Goal: Information Seeking & Learning: Compare options

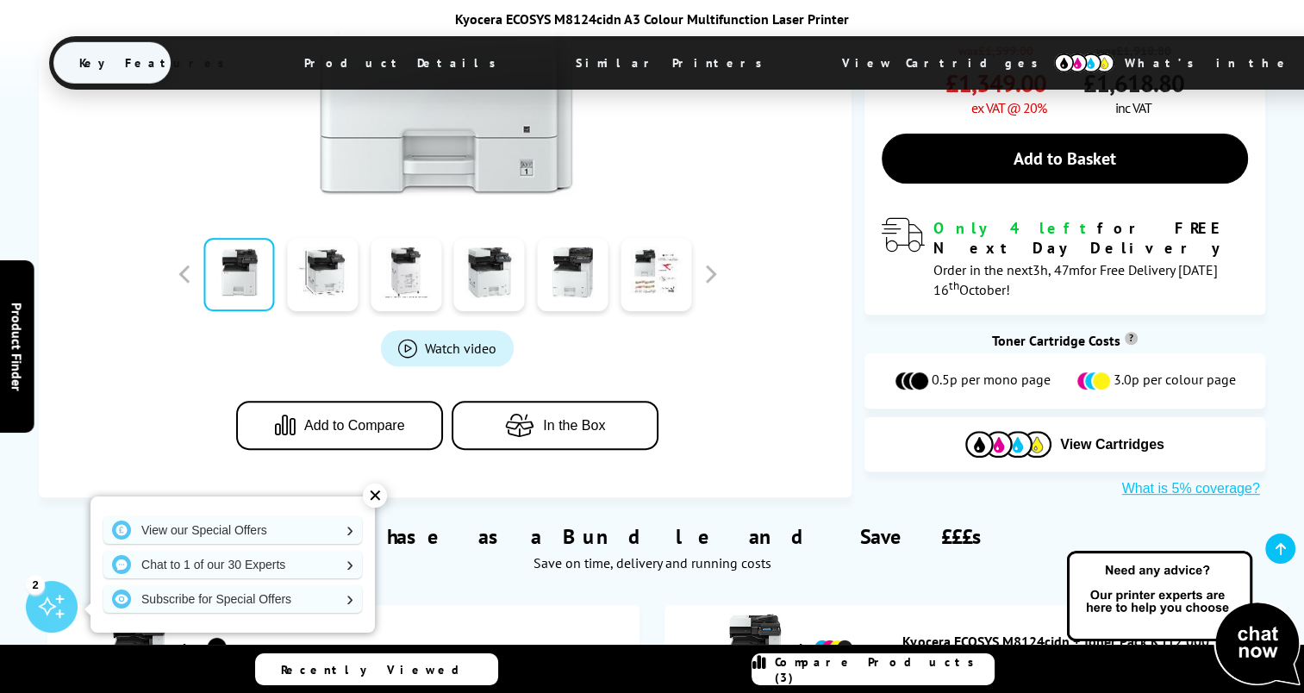
scroll to position [689, 0]
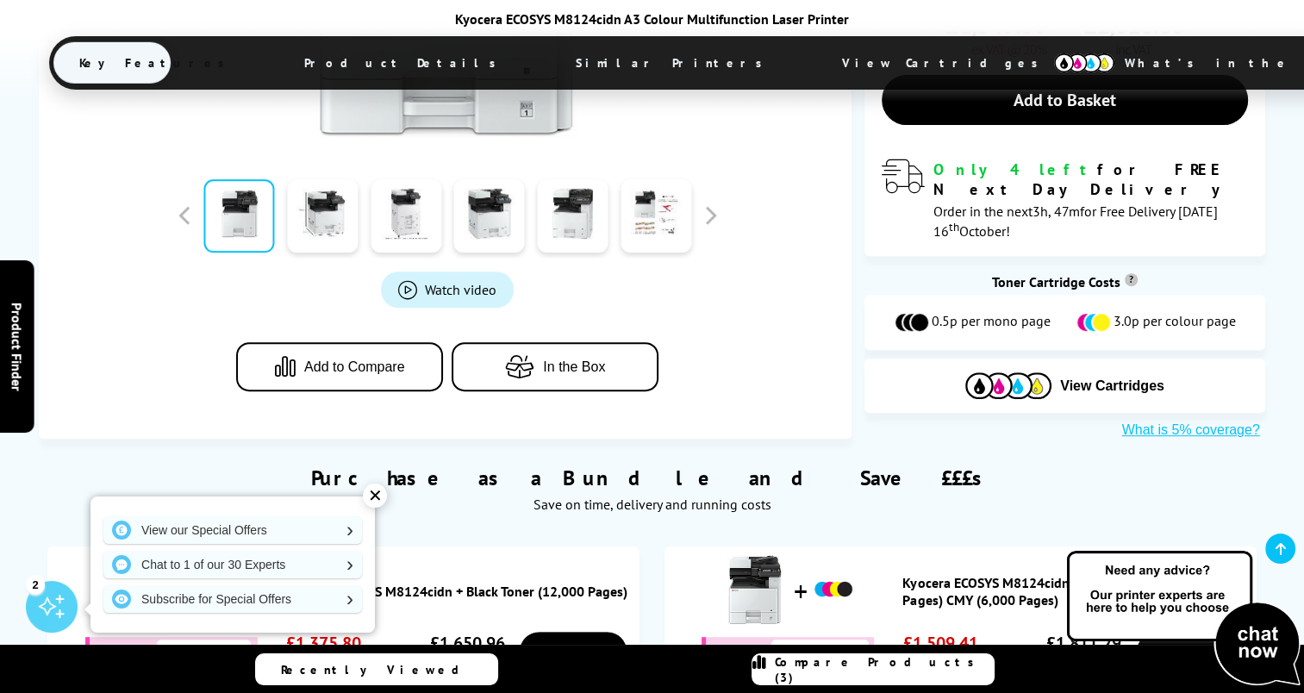
click at [380, 487] on div "✕" at bounding box center [375, 495] width 24 height 24
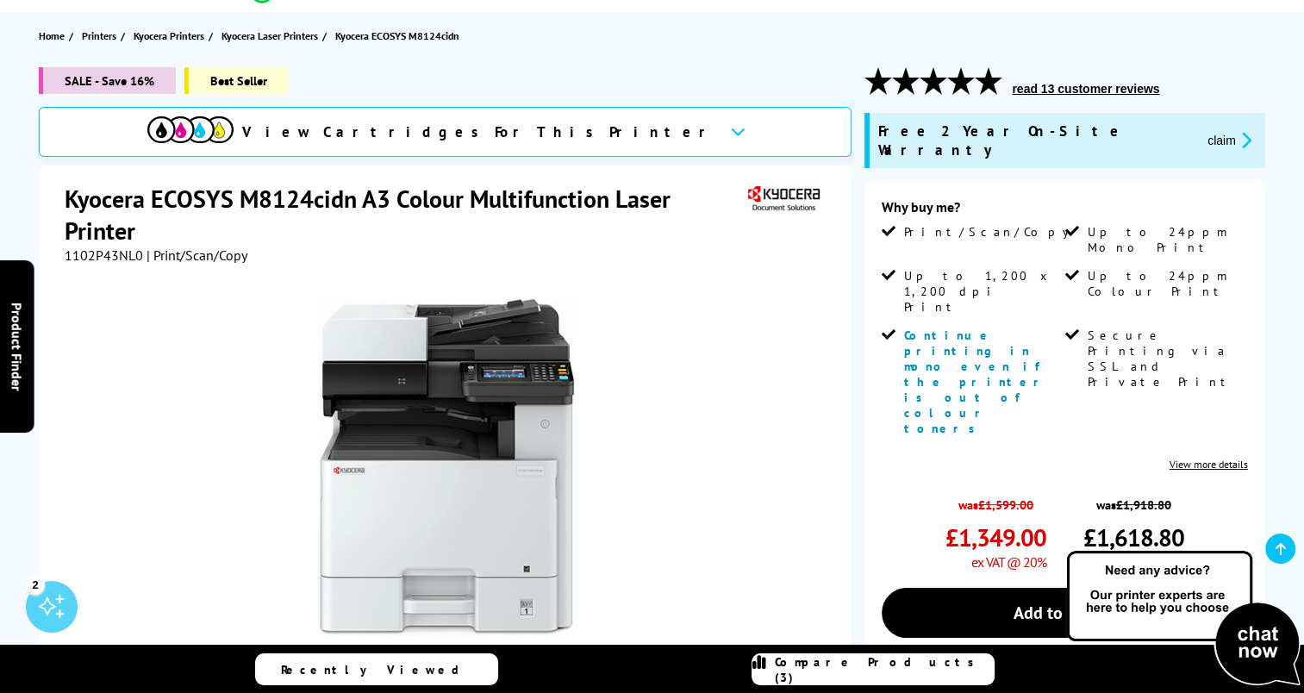
scroll to position [258, 0]
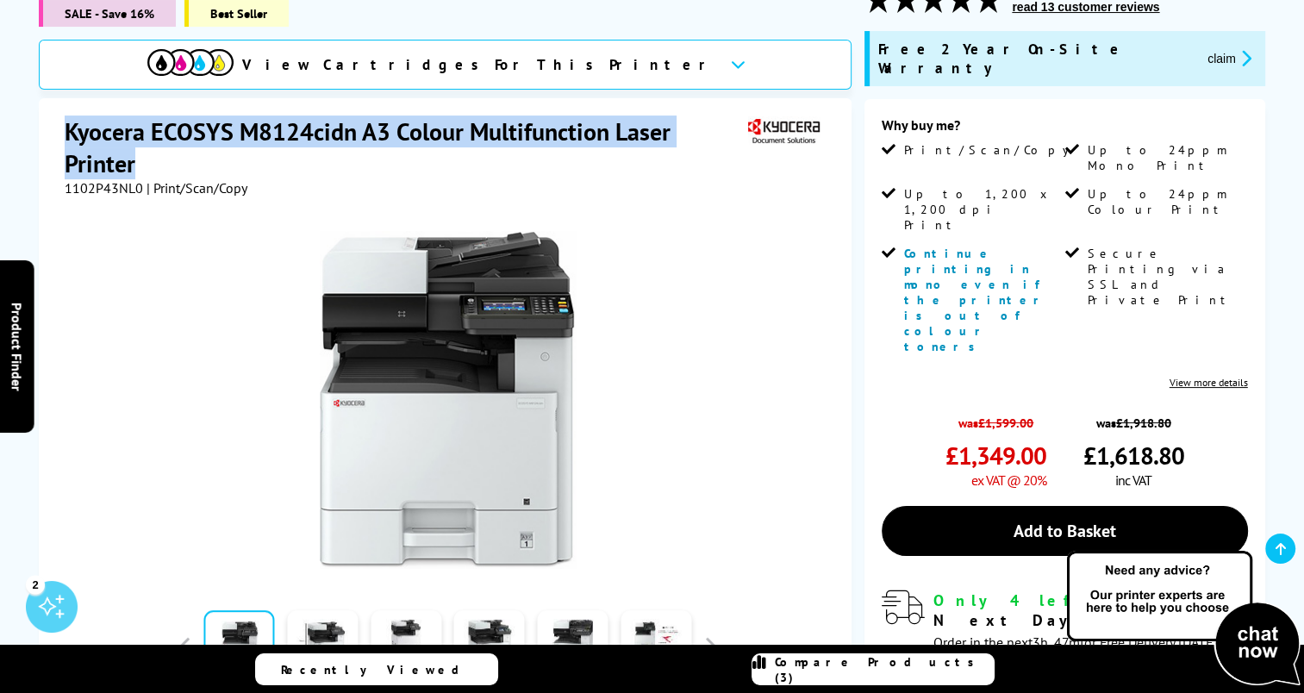
drag, startPoint x: 69, startPoint y: 118, endPoint x: 180, endPoint y: 148, distance: 115.2
click at [180, 148] on h1 "Kyocera ECOSYS M8124cidn A3 Colour Multifunction Laser Printer" at bounding box center [404, 147] width 679 height 64
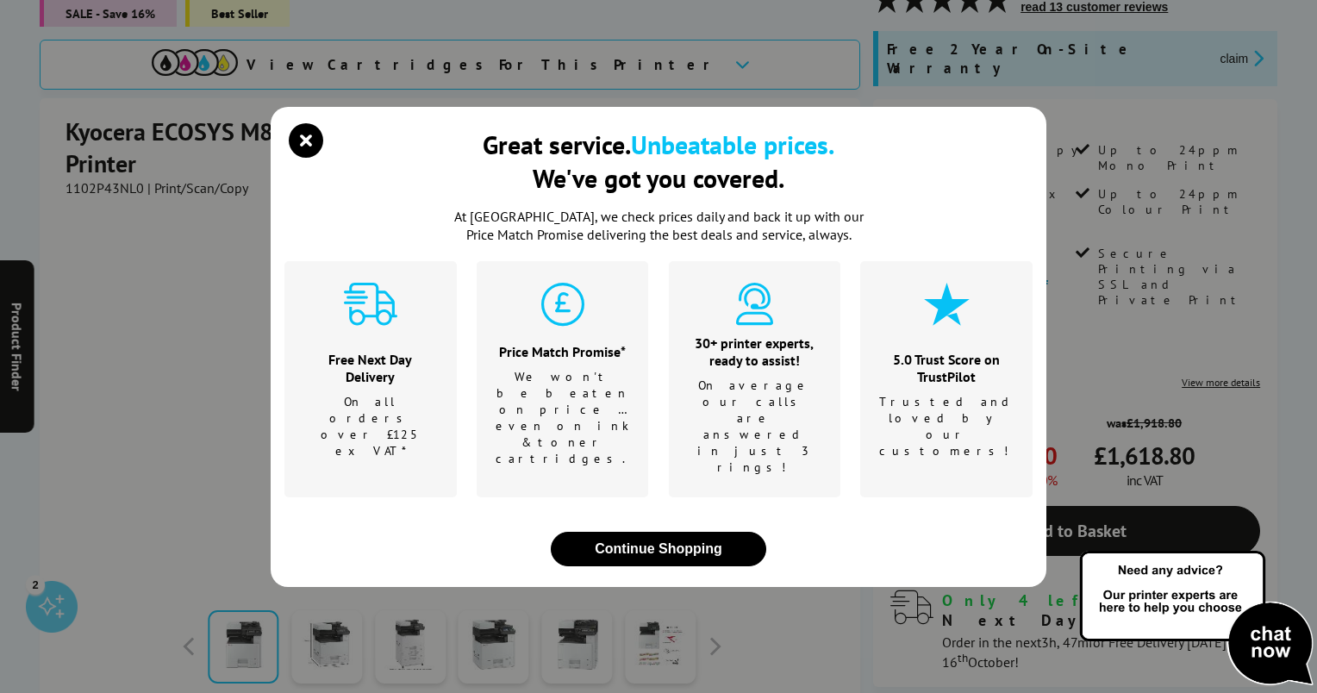
drag, startPoint x: 180, startPoint y: 148, endPoint x: 155, endPoint y: 118, distance: 39.2
drag, startPoint x: 155, startPoint y: 118, endPoint x: 115, endPoint y: 115, distance: 40.6
click at [115, 115] on div "Great service. Unbeatable prices. We've got you covered. At Printerland, we che…" at bounding box center [658, 346] width 1317 height 693
click at [82, 117] on div "Great service. Unbeatable prices. We've got you covered. At Printerland, we che…" at bounding box center [658, 346] width 1317 height 693
click at [73, 117] on div "Great service. Unbeatable prices. We've got you covered. At Printerland, we che…" at bounding box center [658, 346] width 1317 height 693
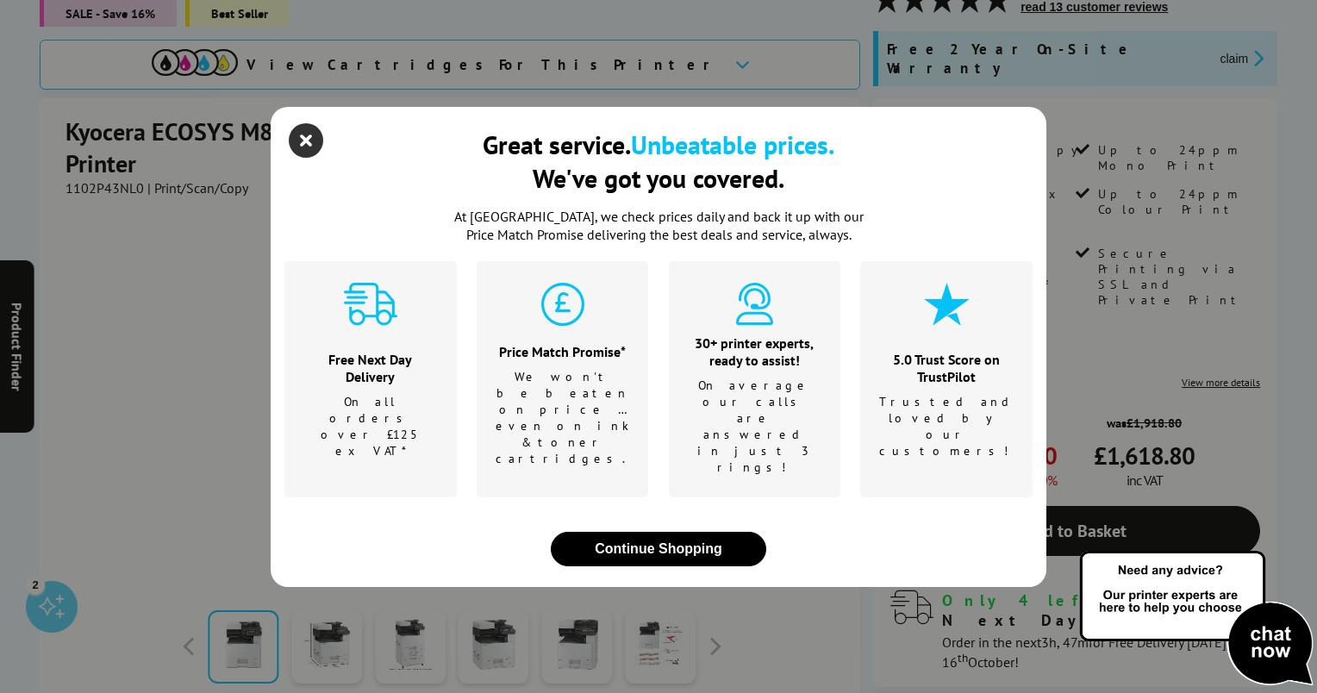
click at [299, 158] on icon "close modal" at bounding box center [306, 140] width 34 height 34
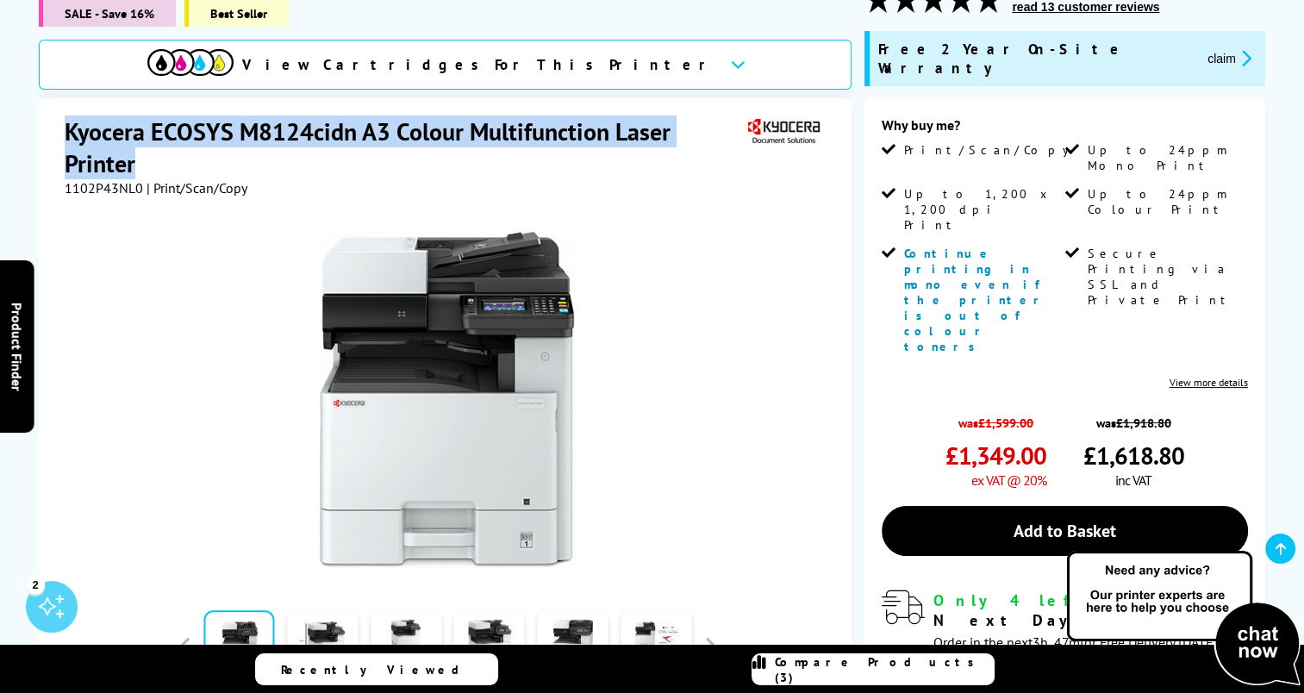
drag, startPoint x: 67, startPoint y: 116, endPoint x: 152, endPoint y: 146, distance: 89.4
click at [152, 146] on h1 "Kyocera ECOSYS M8124cidn A3 Colour Multifunction Laser Printer" at bounding box center [404, 147] width 679 height 64
copy h1 "Kyocera ECOSYS M8124cidn A3 Colour Multifunction Laser Printer"
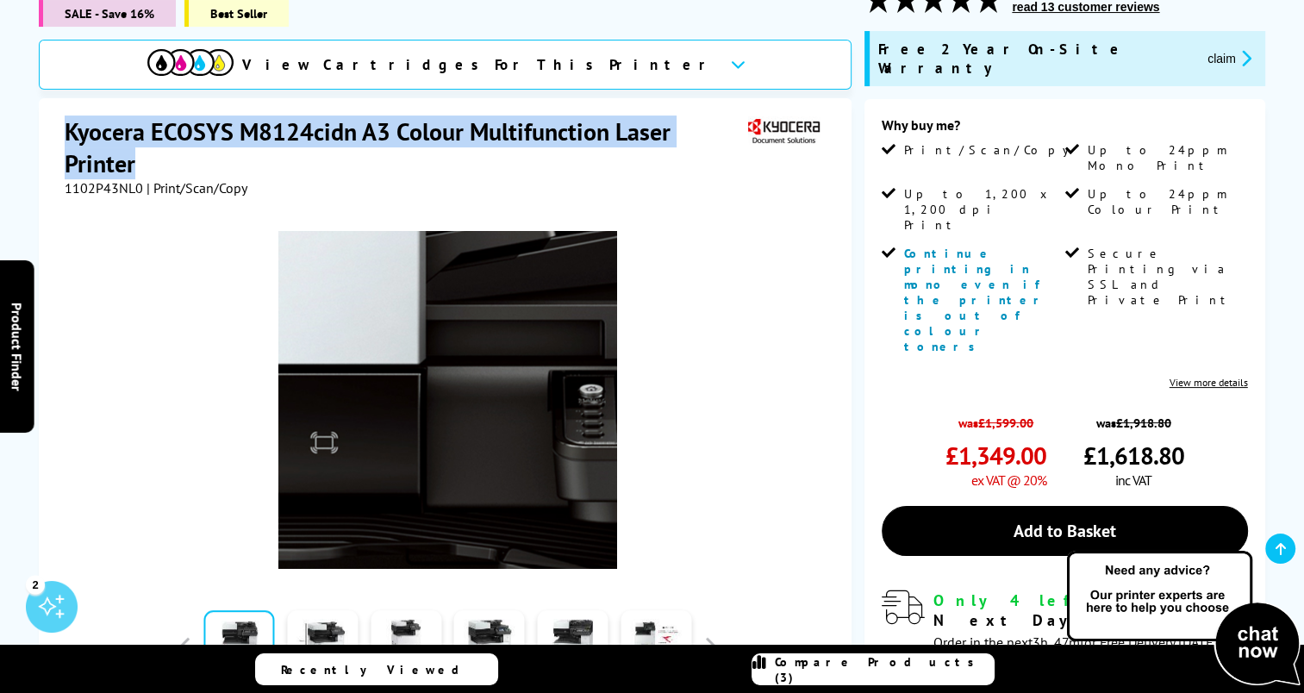
click at [447, 294] on img at bounding box center [447, 400] width 338 height 338
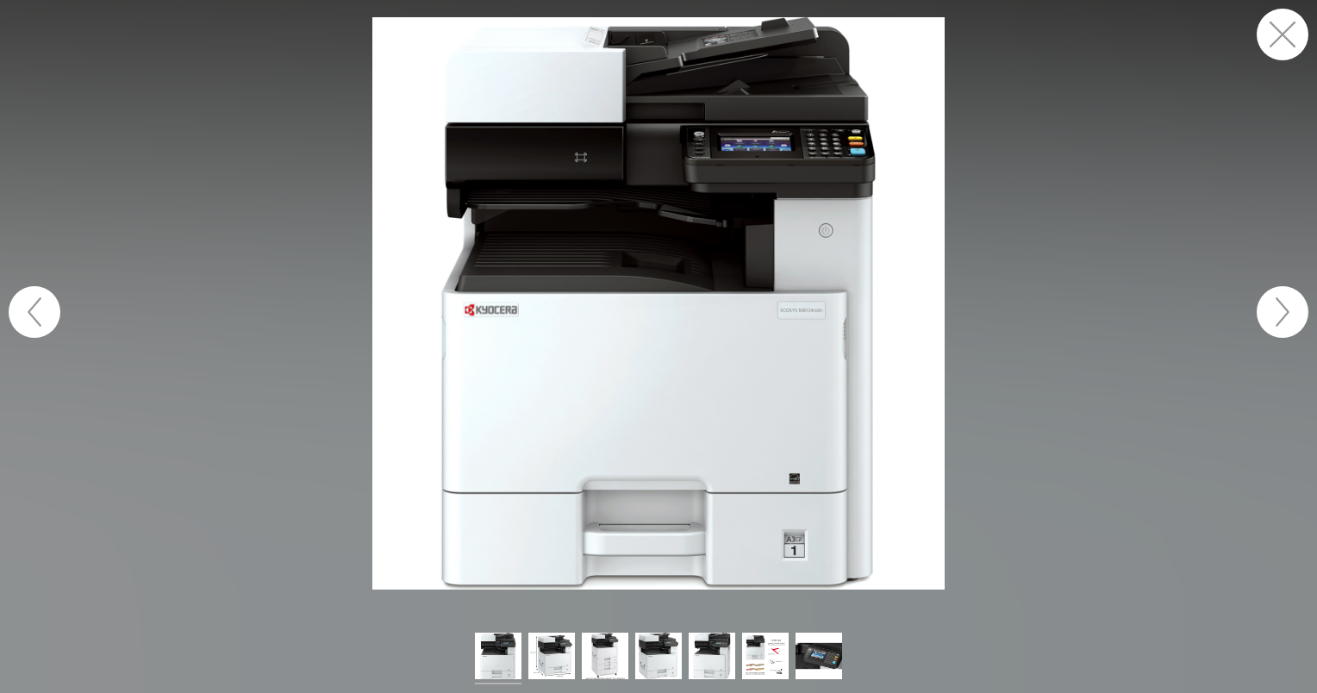
click at [552, 217] on img at bounding box center [658, 303] width 572 height 572
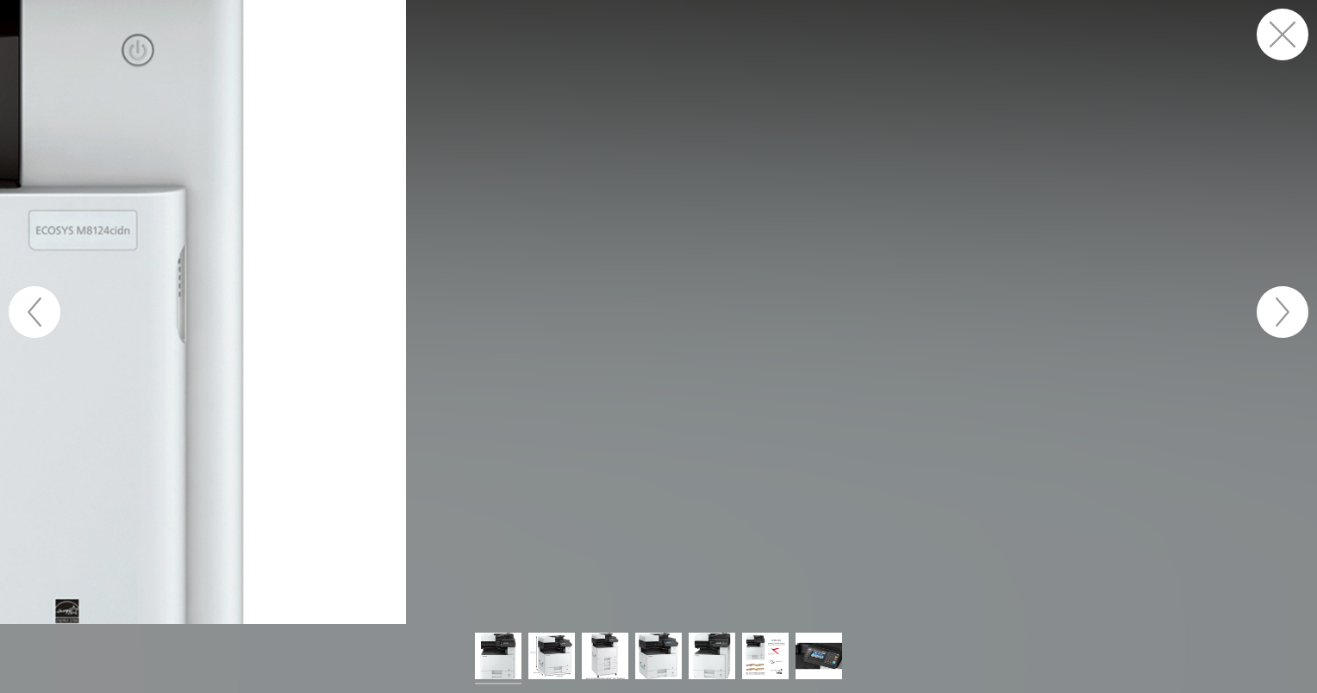
click at [965, 263] on figure at bounding box center [658, 312] width 1317 height 624
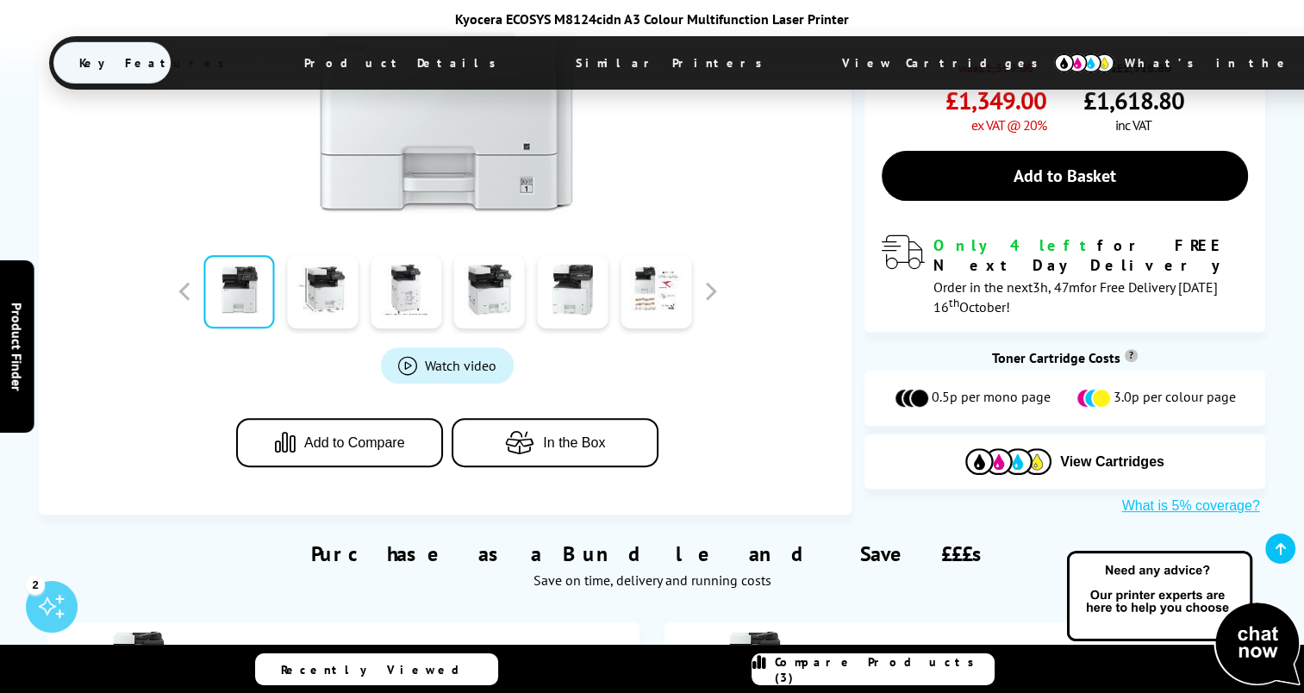
scroll to position [603, 0]
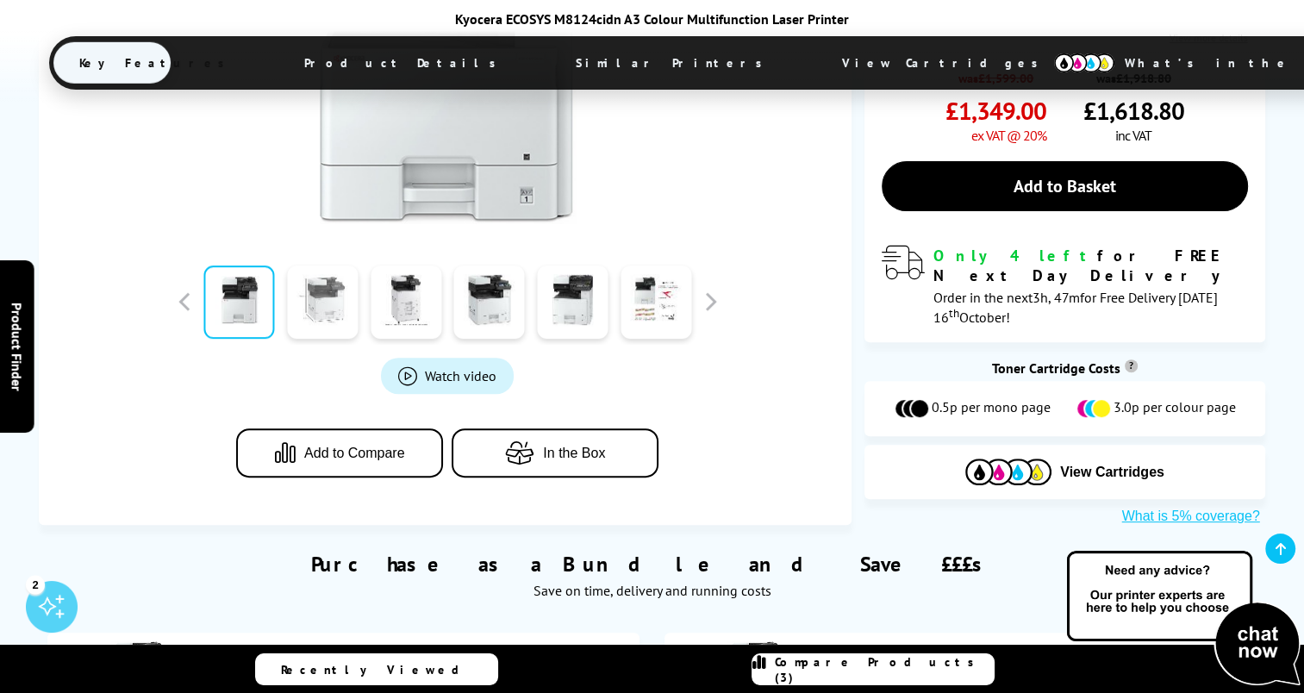
click at [306, 290] on link at bounding box center [322, 301] width 71 height 73
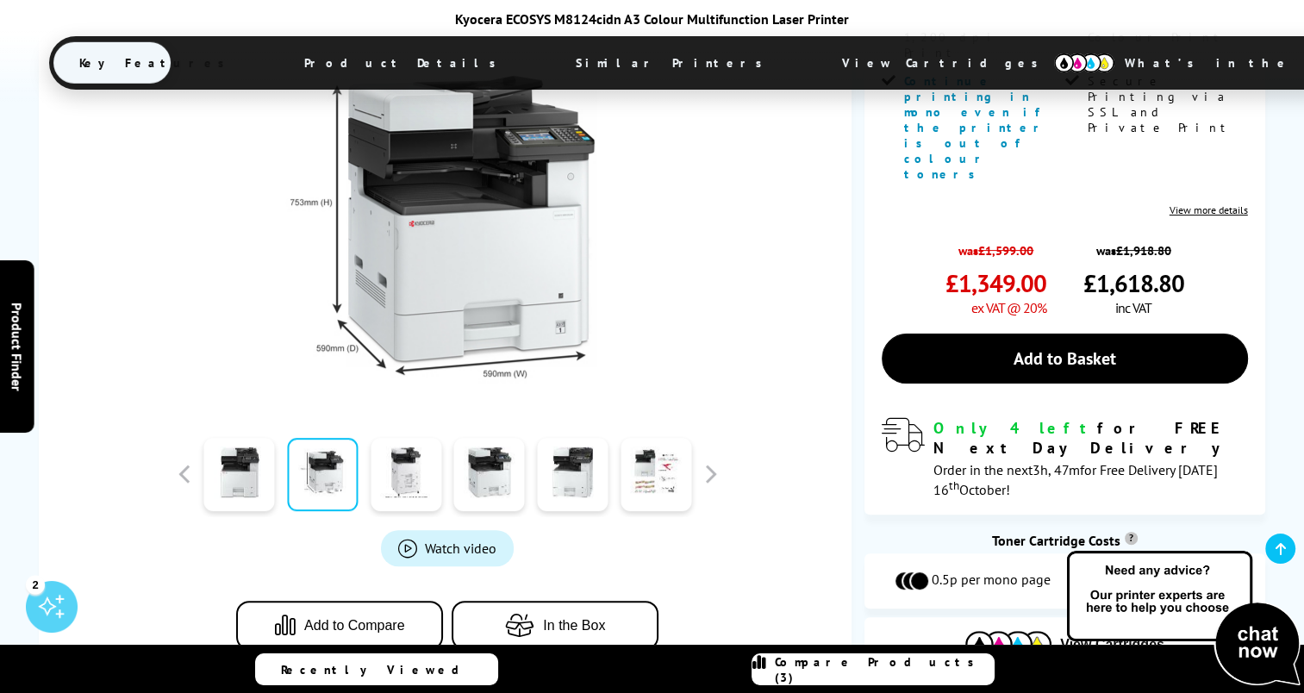
scroll to position [345, 0]
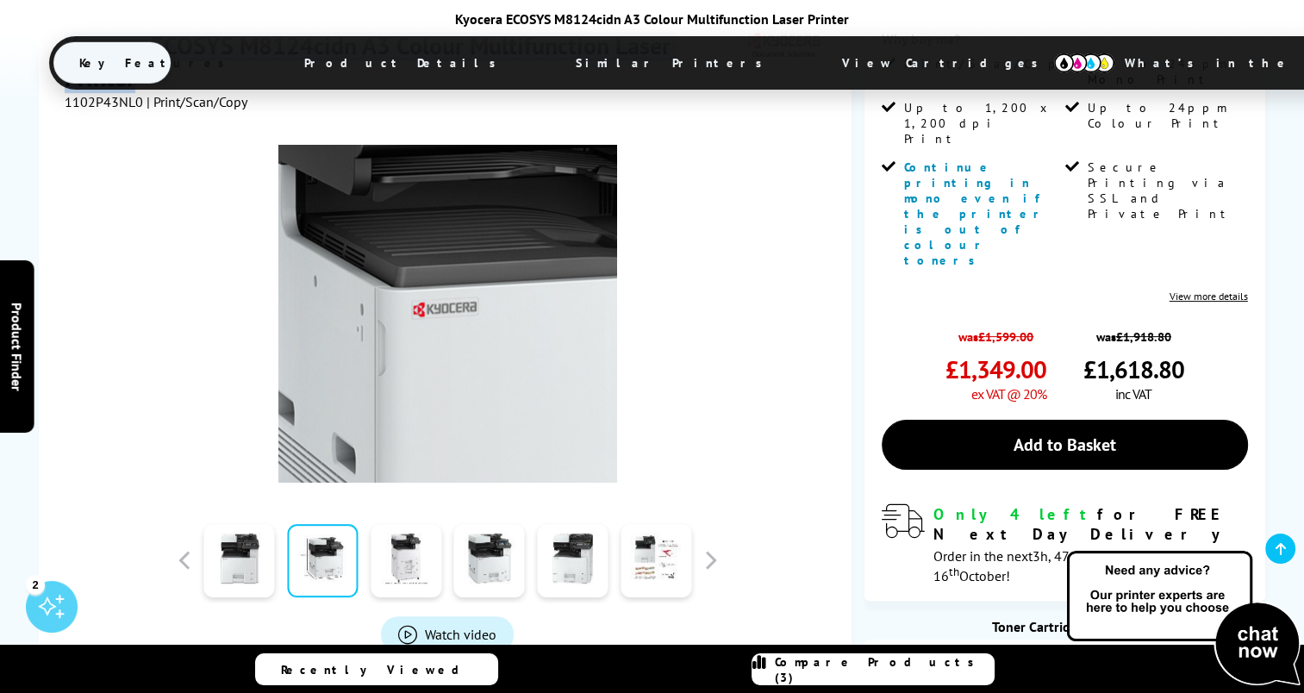
click at [420, 285] on img at bounding box center [447, 314] width 338 height 338
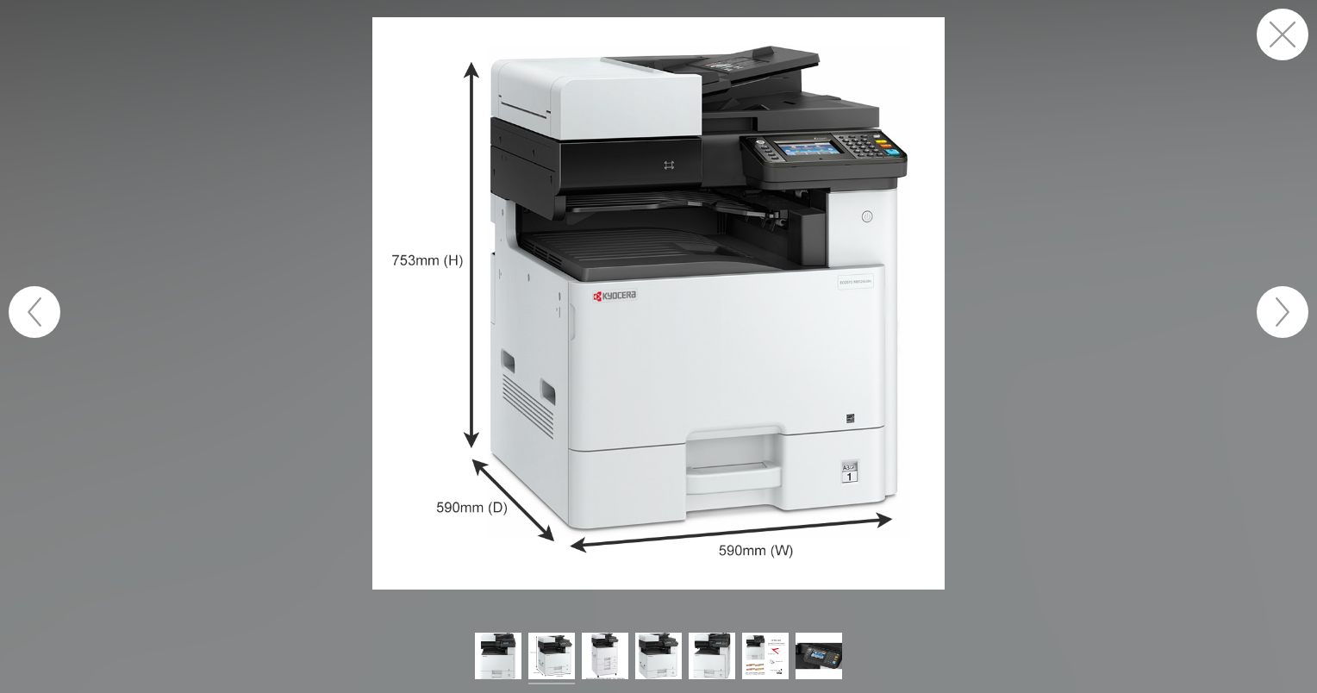
drag, startPoint x: 1269, startPoint y: 40, endPoint x: 1136, endPoint y: 136, distance: 163.6
click at [1269, 40] on button "button" at bounding box center [1282, 35] width 52 height 52
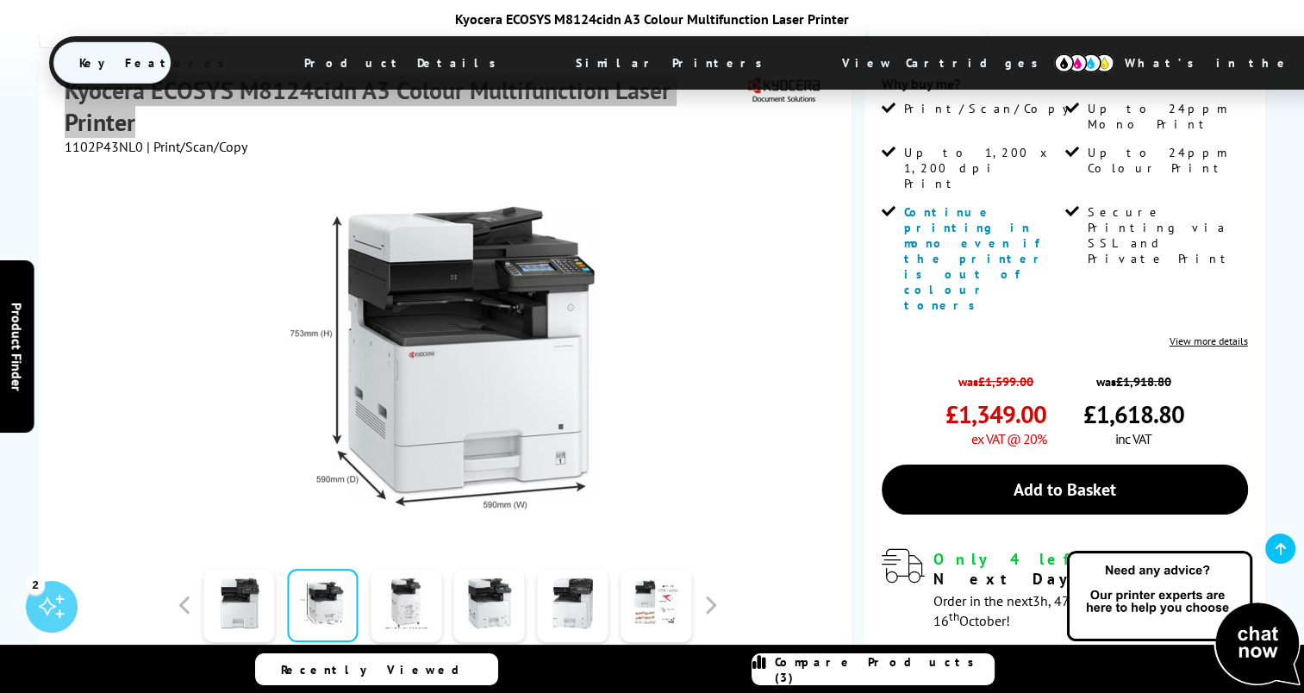
scroll to position [258, 0]
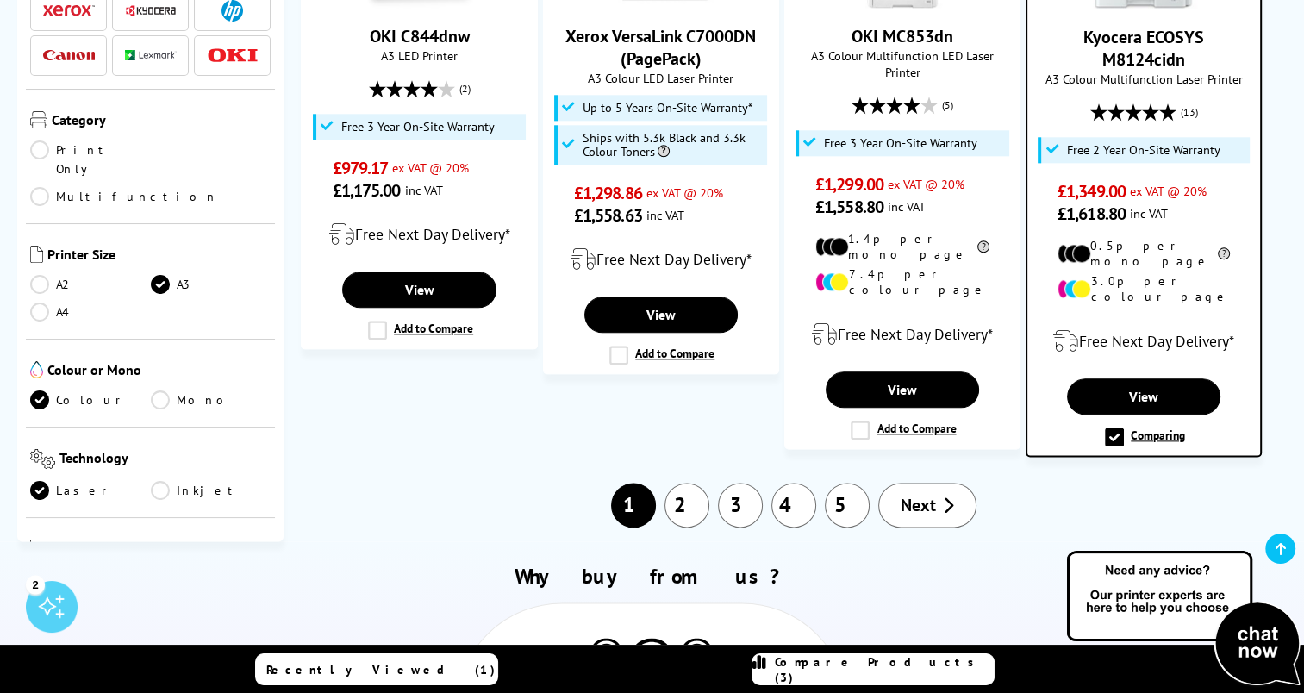
scroll to position [2051, 0]
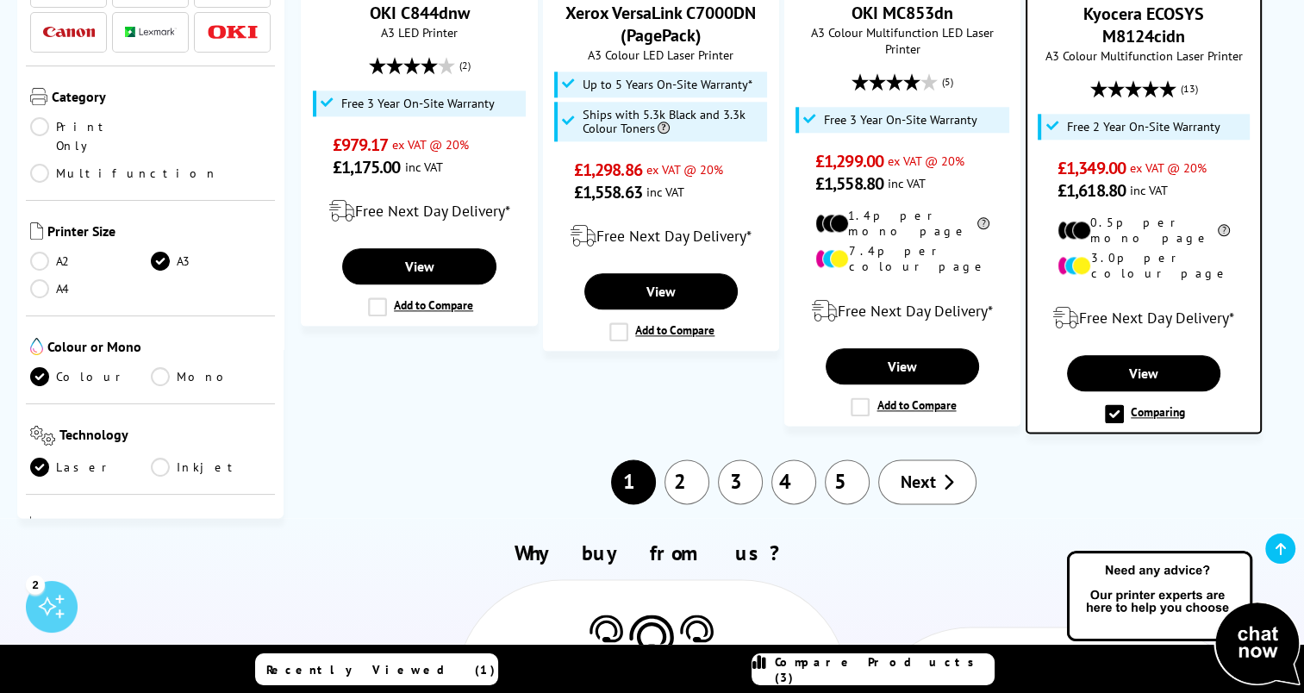
click at [686, 459] on link "2" at bounding box center [686, 481] width 45 height 45
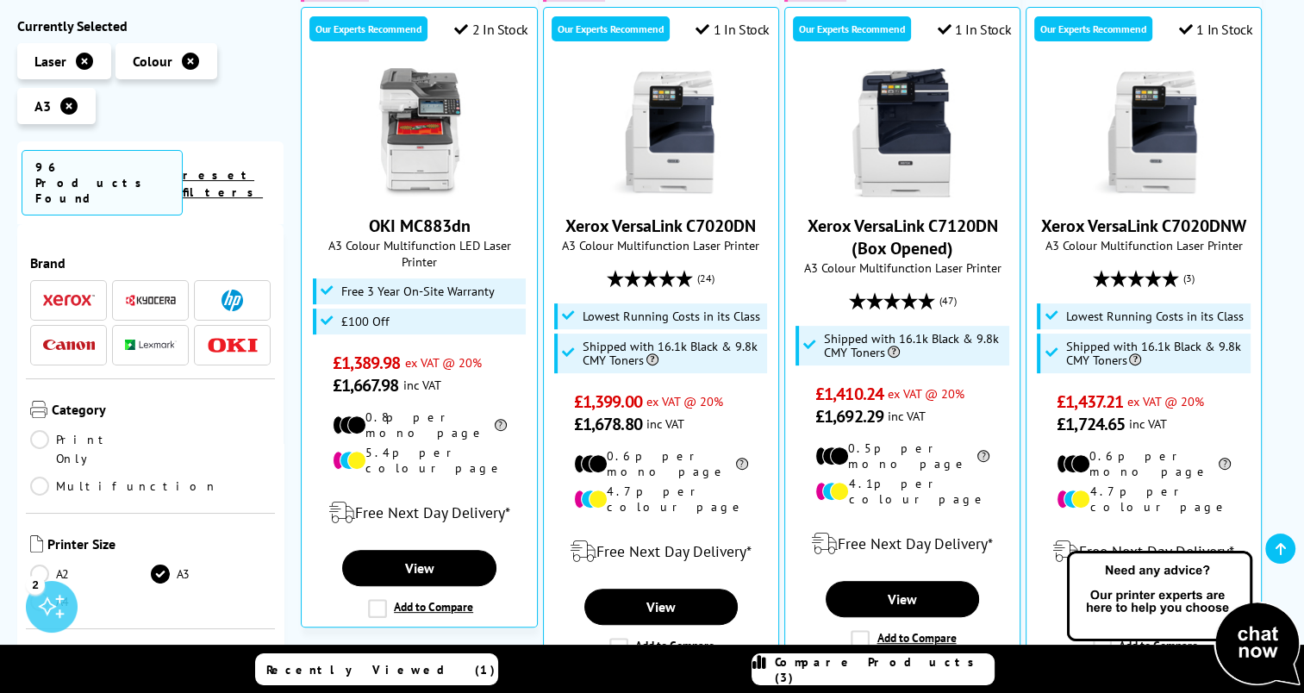
scroll to position [517, 0]
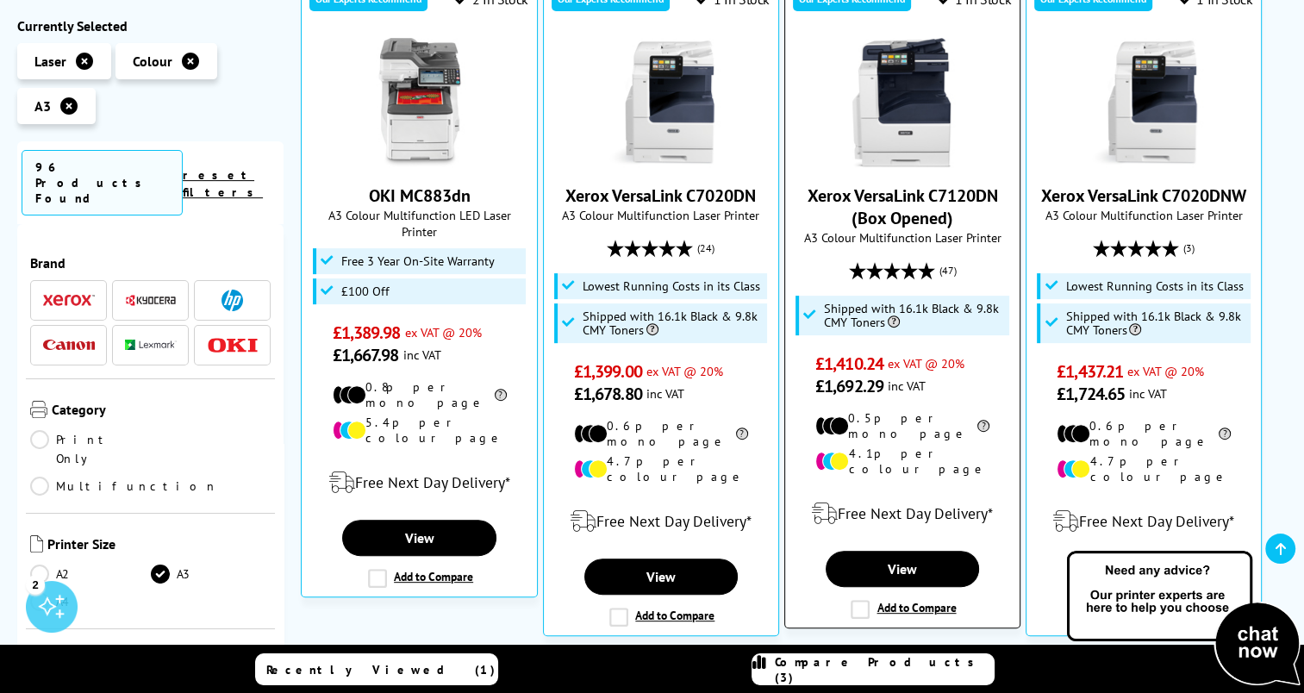
click at [857, 600] on label "Add to Compare" at bounding box center [902, 609] width 105 height 19
click at [0, 0] on input "Add to Compare" at bounding box center [0, 0] width 0 height 0
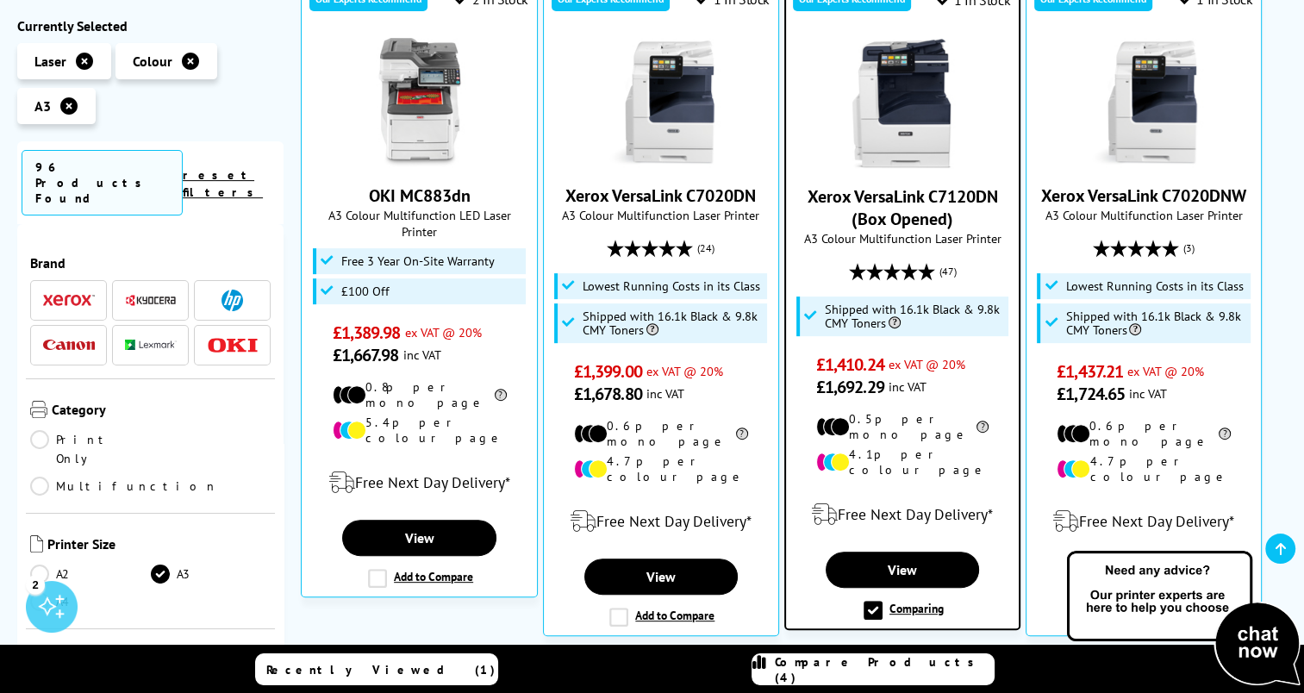
click at [870, 601] on label "Comparing" at bounding box center [903, 610] width 80 height 19
click at [0, 0] on input "Comparing" at bounding box center [0, 0] width 0 height 0
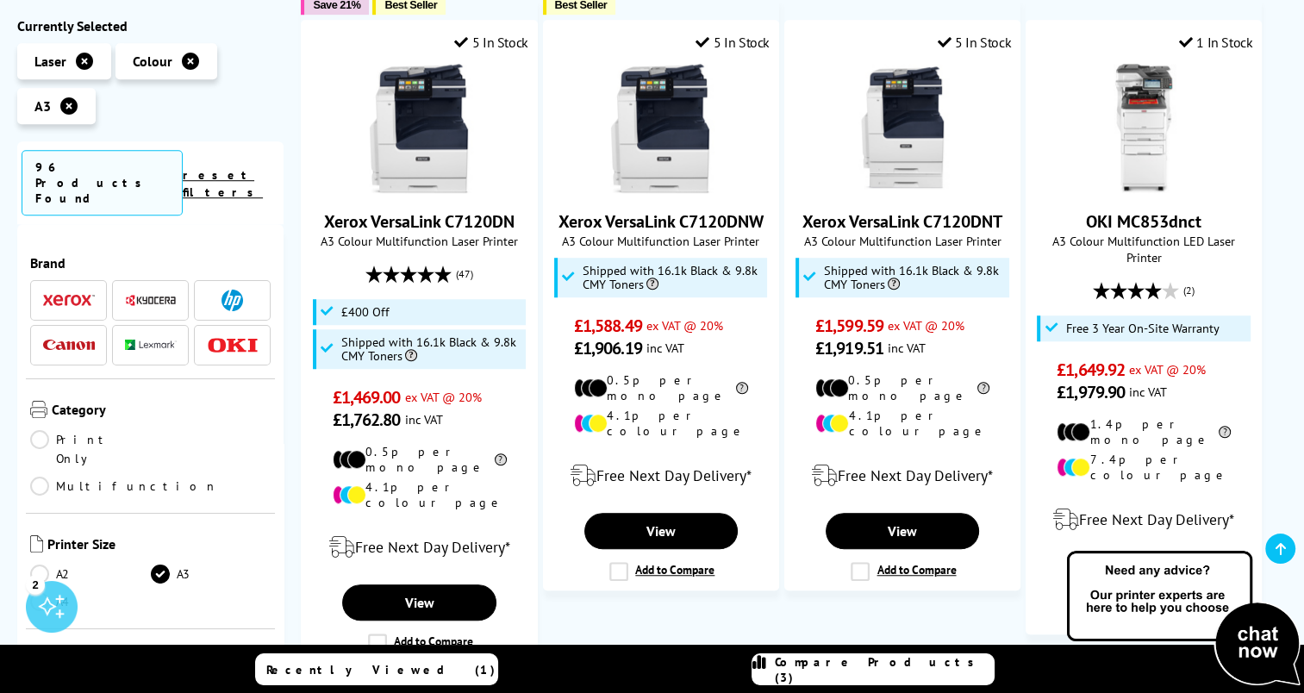
scroll to position [1206, 0]
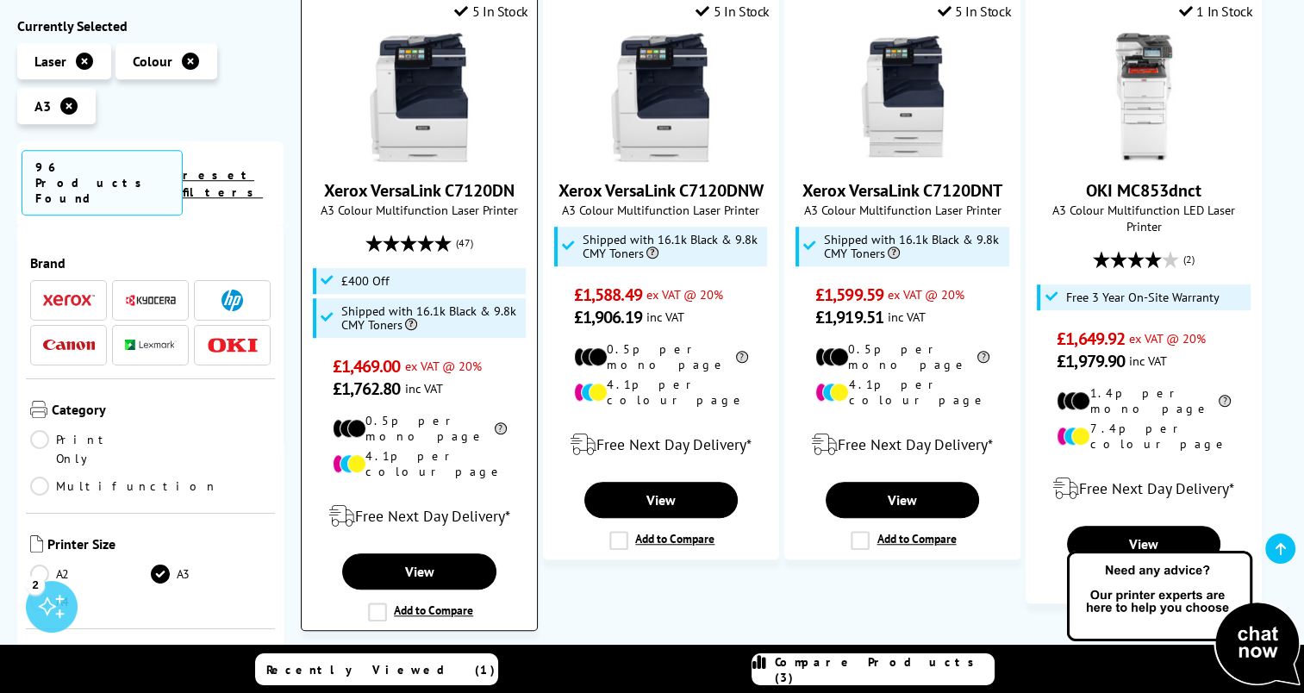
click at [379, 602] on label "Add to Compare" at bounding box center [420, 611] width 105 height 19
click at [0, 0] on input "Add to Compare" at bounding box center [0, 0] width 0 height 0
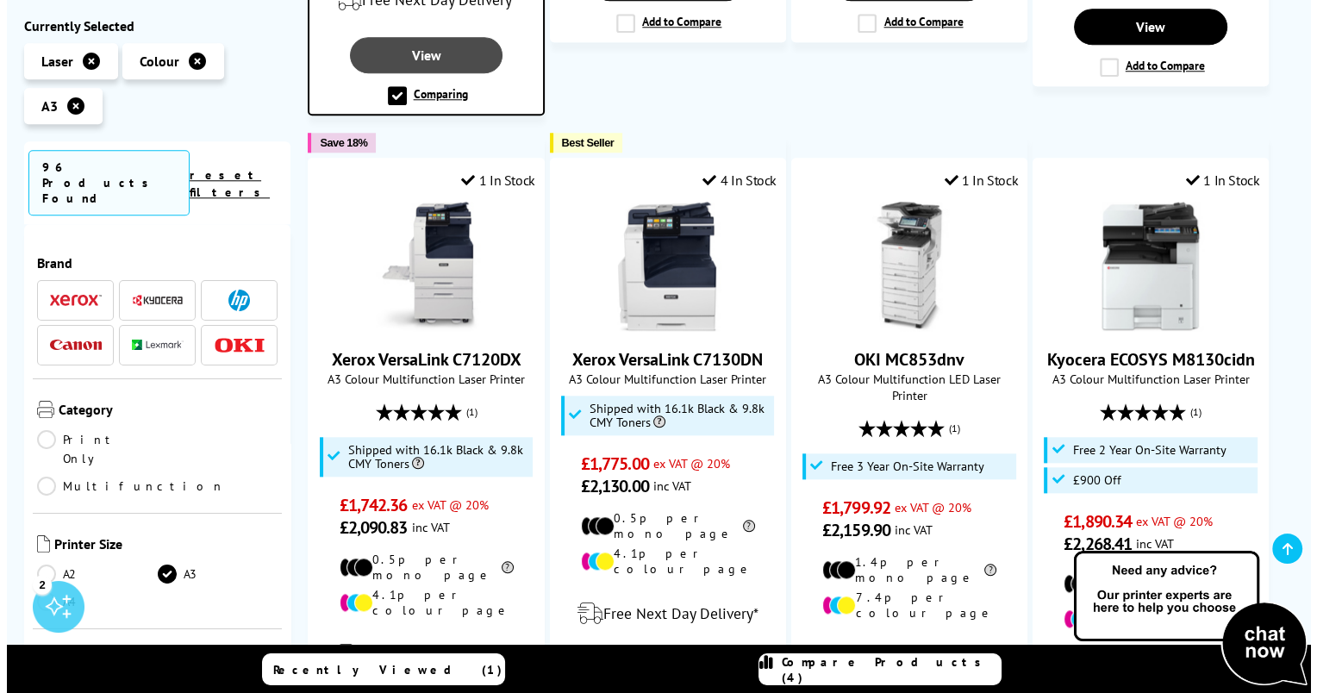
scroll to position [1809, 0]
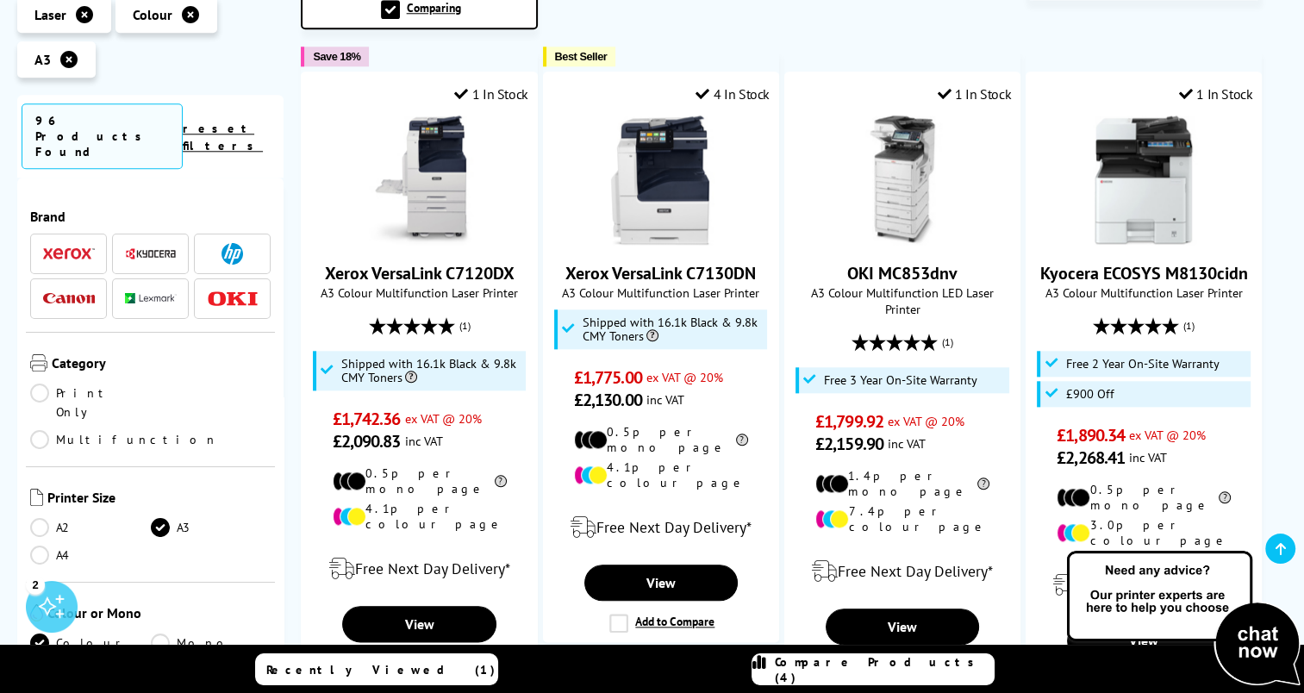
click at [900, 669] on span "Compare Products (4)" at bounding box center [884, 669] width 219 height 31
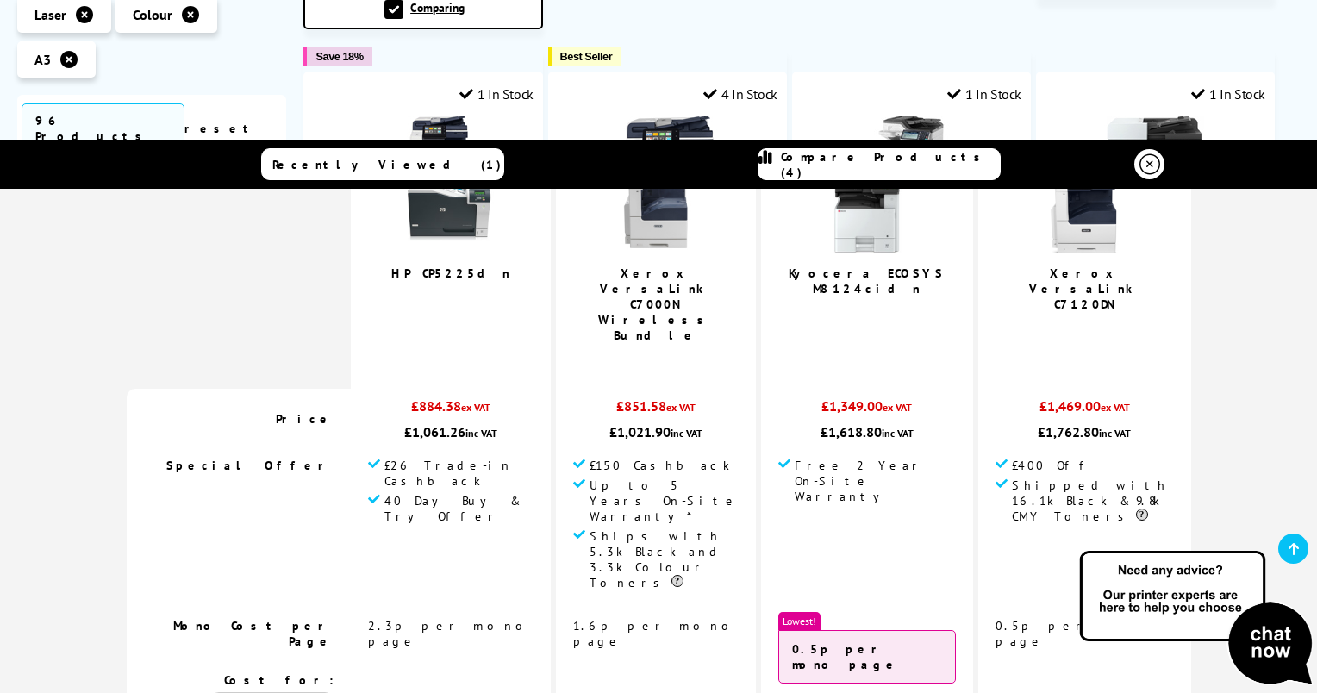
scroll to position [0, 0]
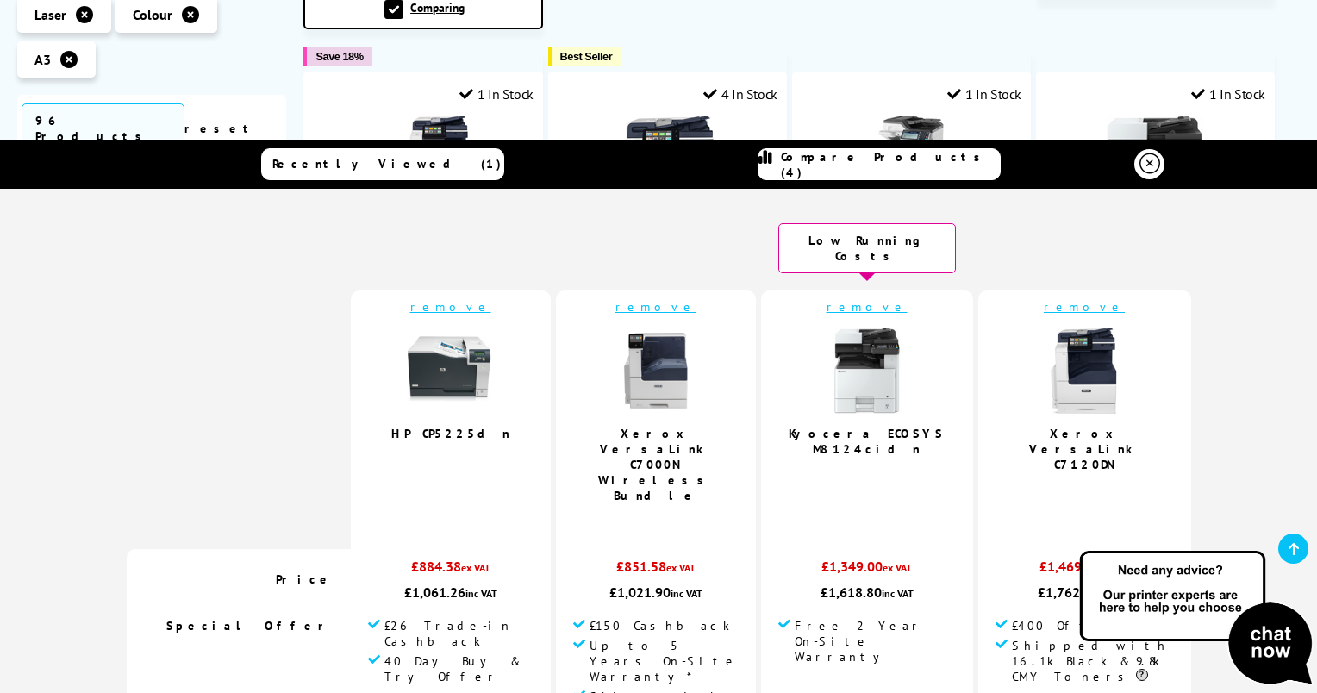
click at [1072, 353] on img at bounding box center [1084, 370] width 86 height 86
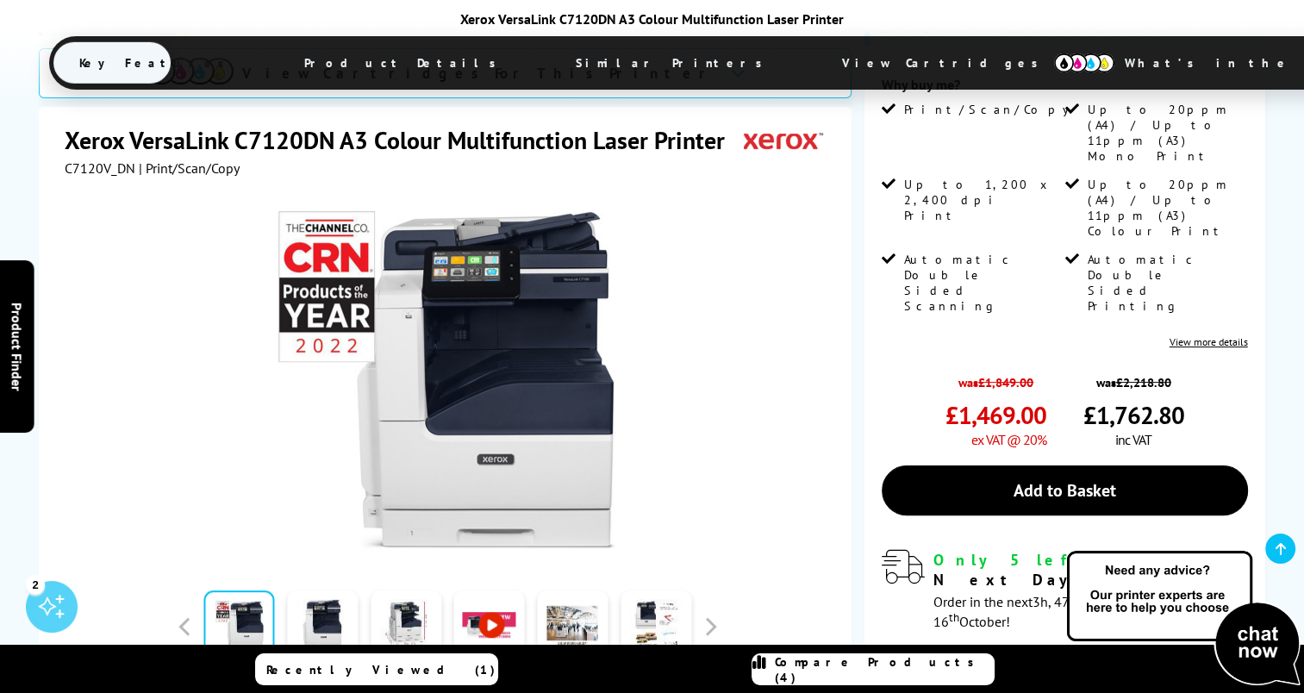
scroll to position [258, 0]
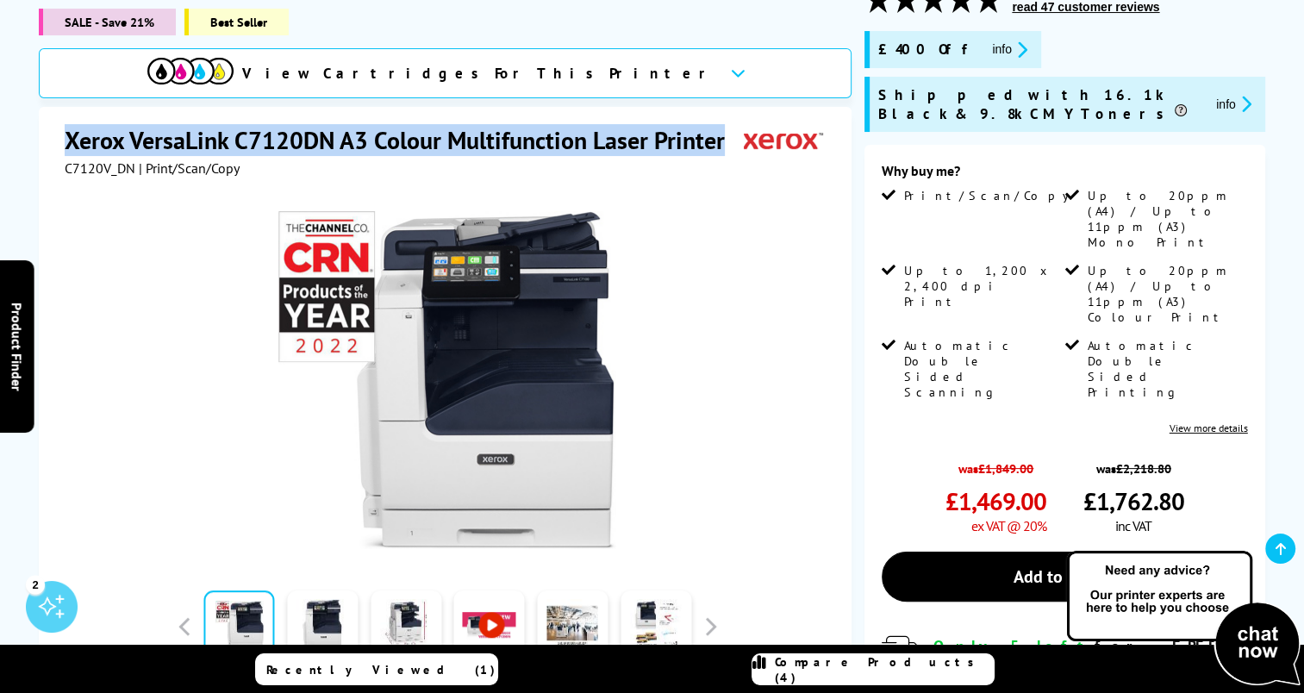
drag, startPoint x: 71, startPoint y: 141, endPoint x: 727, endPoint y: 148, distance: 656.6
click at [727, 148] on h1 "Xerox VersaLink C7120DN A3 Colour Multifunction Laser Printer" at bounding box center [403, 140] width 677 height 32
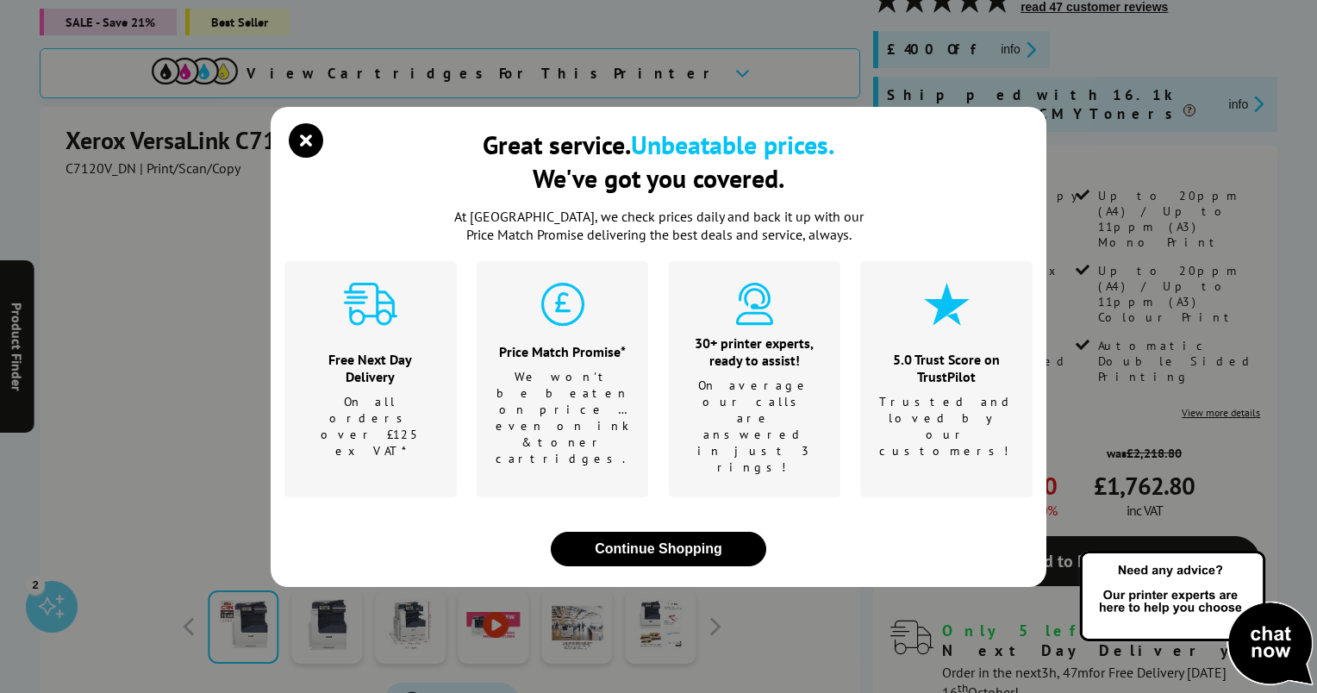
drag, startPoint x: 546, startPoint y: 131, endPoint x: 155, endPoint y: 227, distance: 402.9
click at [153, 227] on div "Great service. Unbeatable prices. We've got you covered. At Printerland, we che…" at bounding box center [658, 346] width 1317 height 693
click at [189, 191] on div "Great service. Unbeatable prices. We've got you covered. At Printerland, we che…" at bounding box center [658, 346] width 1317 height 693
drag, startPoint x: 67, startPoint y: 166, endPoint x: 122, endPoint y: 176, distance: 56.0
click at [122, 176] on div "Great service. Unbeatable prices. We've got you covered. At Printerland, we che…" at bounding box center [658, 346] width 1317 height 693
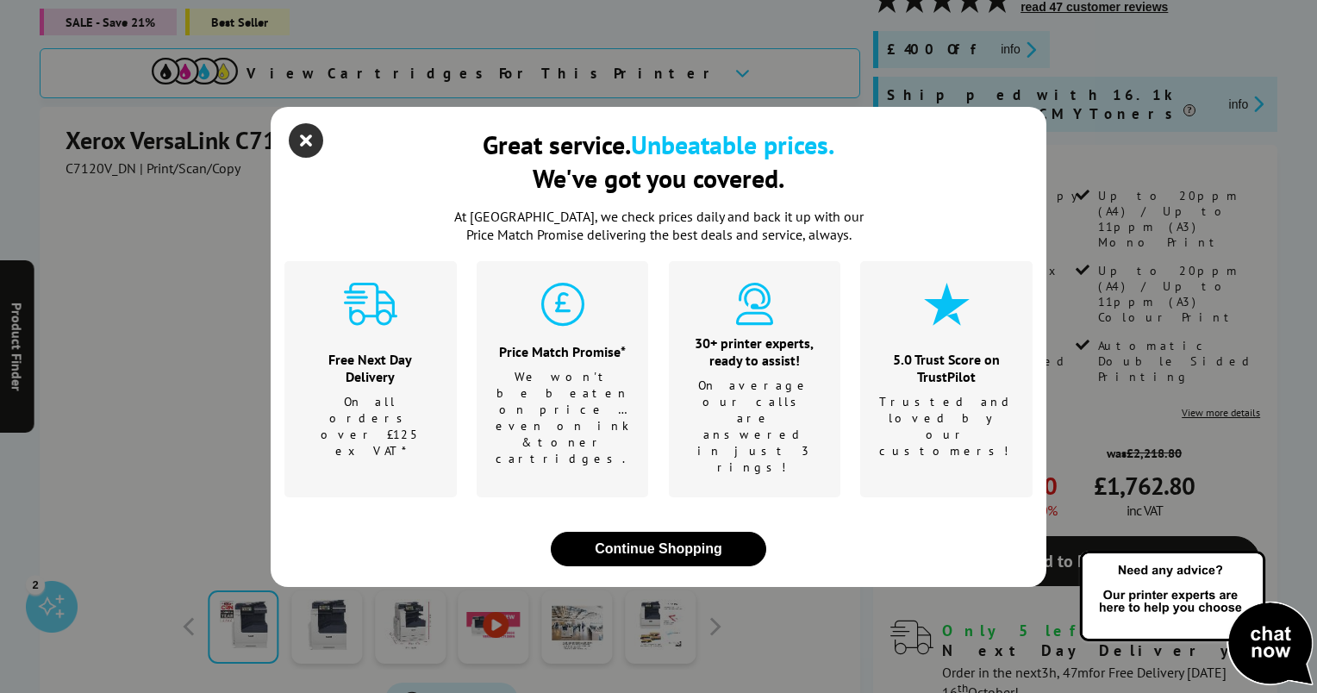
click at [311, 158] on icon "close modal" at bounding box center [306, 140] width 34 height 34
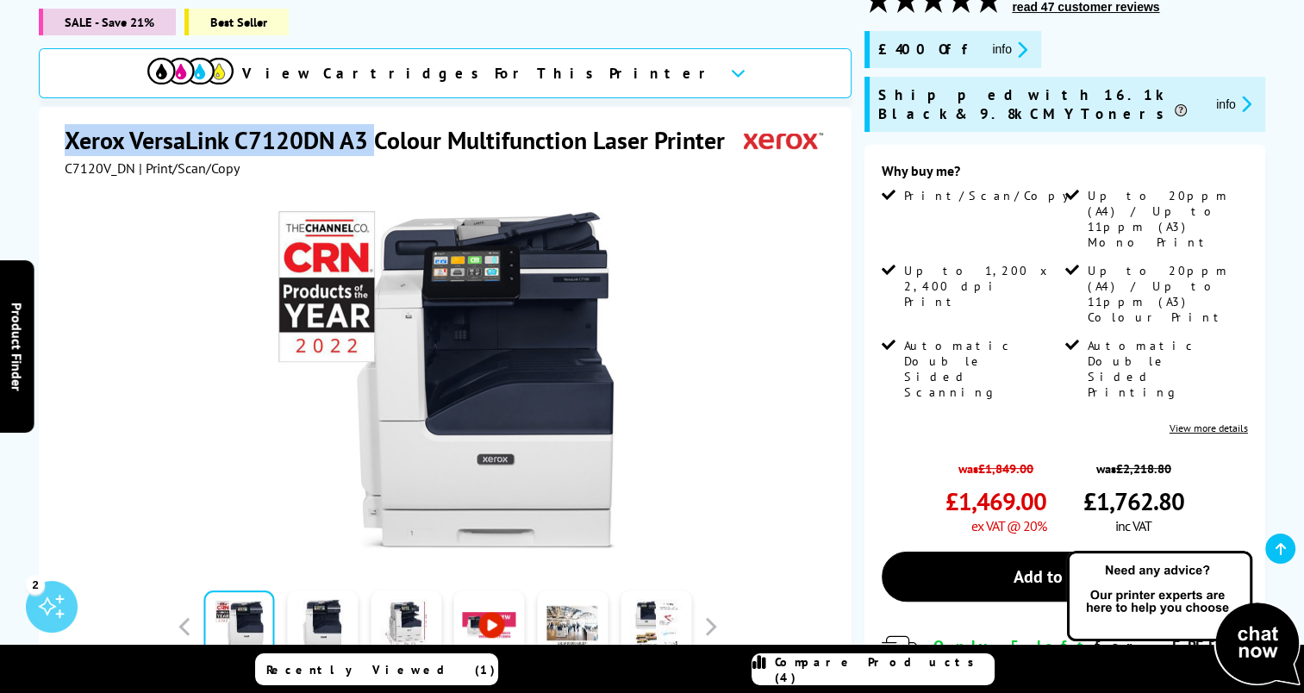
drag, startPoint x: 68, startPoint y: 141, endPoint x: 378, endPoint y: 143, distance: 310.2
click at [378, 143] on h1 "Xerox VersaLink C7120DN A3 Colour Multifunction Laser Printer" at bounding box center [403, 140] width 677 height 32
drag, startPoint x: 378, startPoint y: 143, endPoint x: 352, endPoint y: 140, distance: 26.8
copy h1 "Xerox VersaLink C7120DN A3"
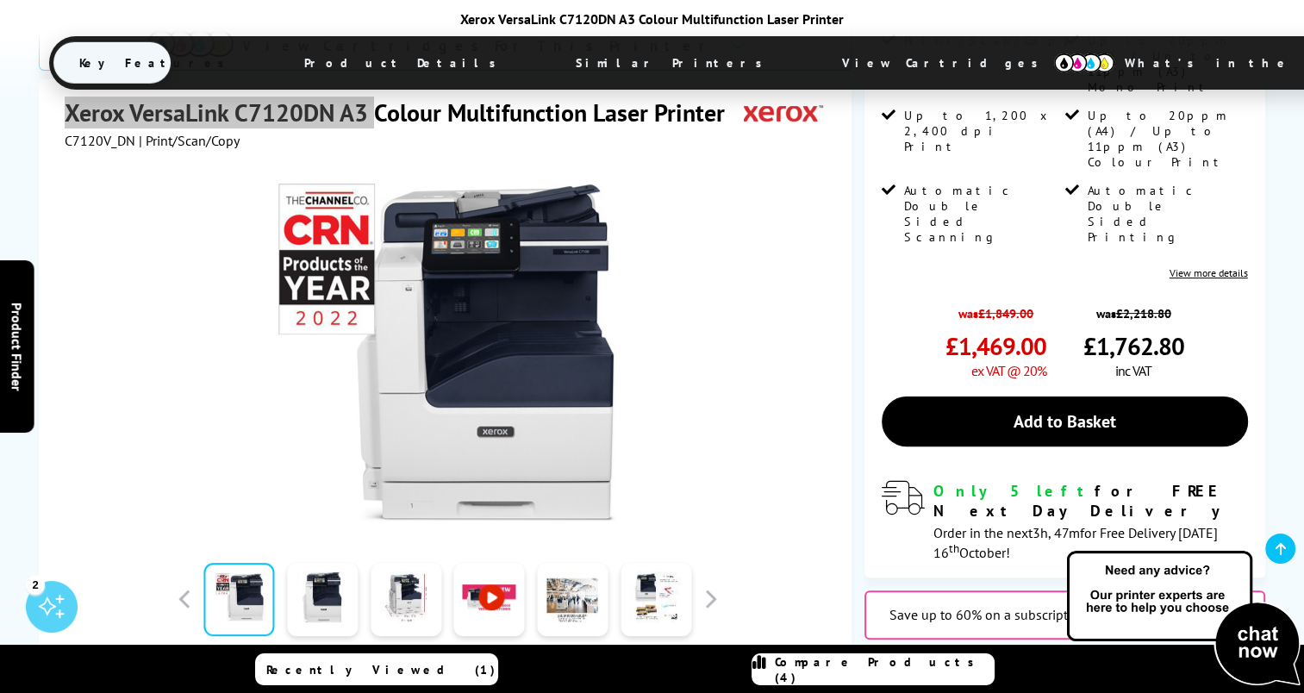
scroll to position [431, 0]
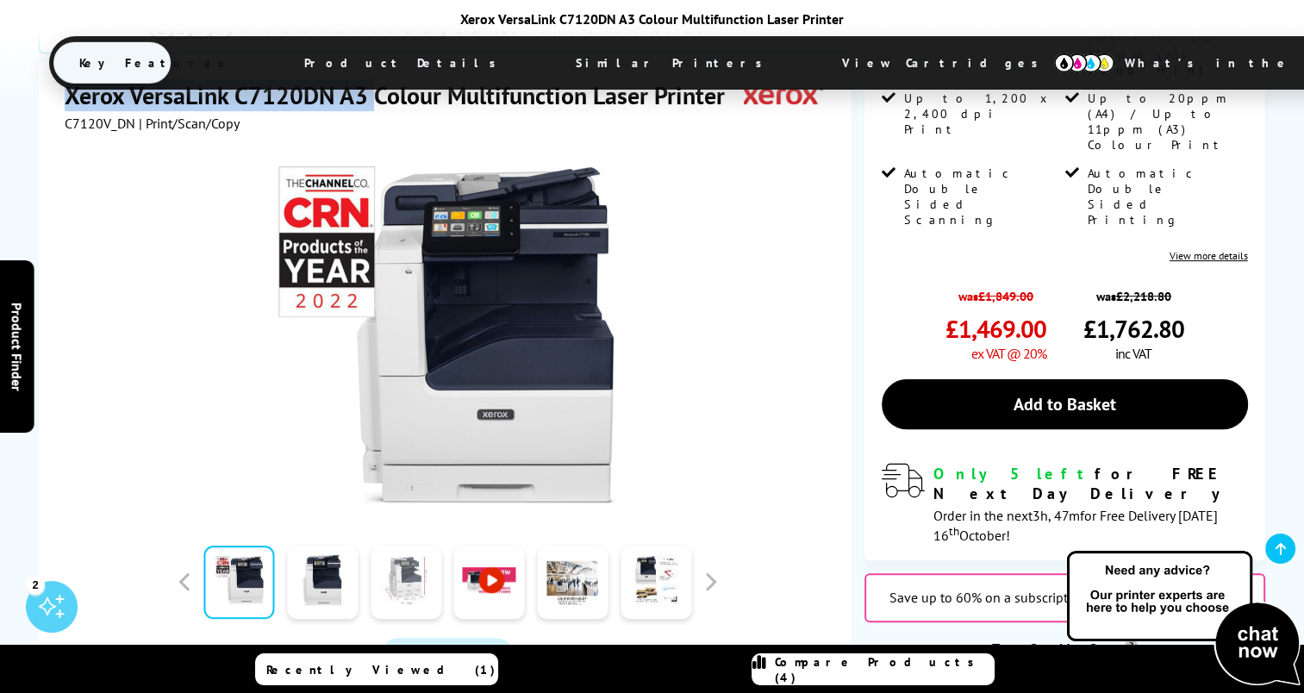
click at [384, 545] on link at bounding box center [405, 581] width 71 height 73
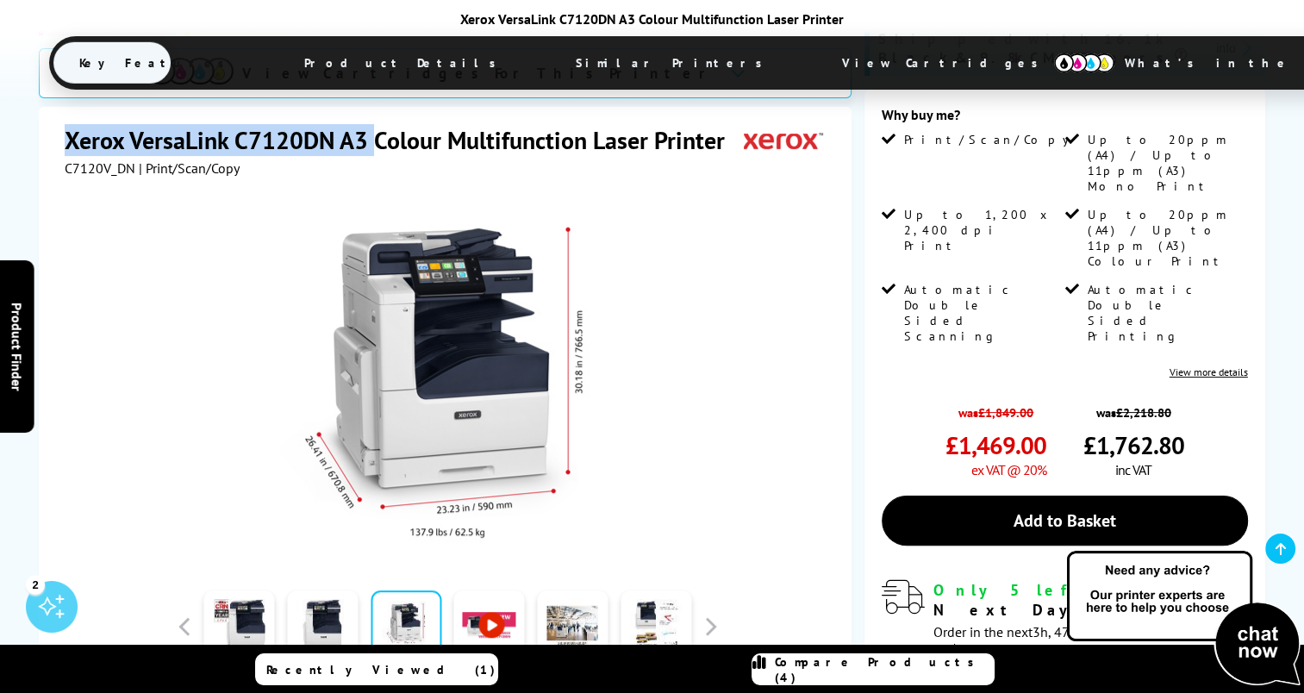
scroll to position [345, 0]
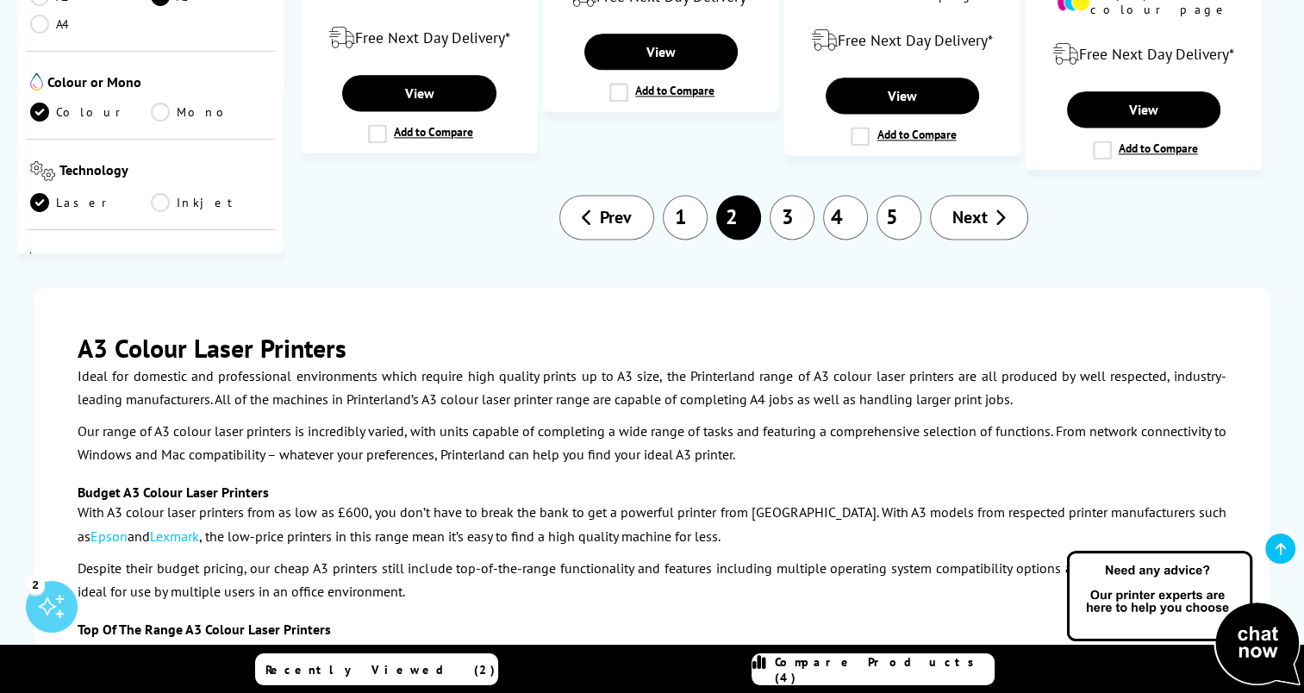
scroll to position [2326, 0]
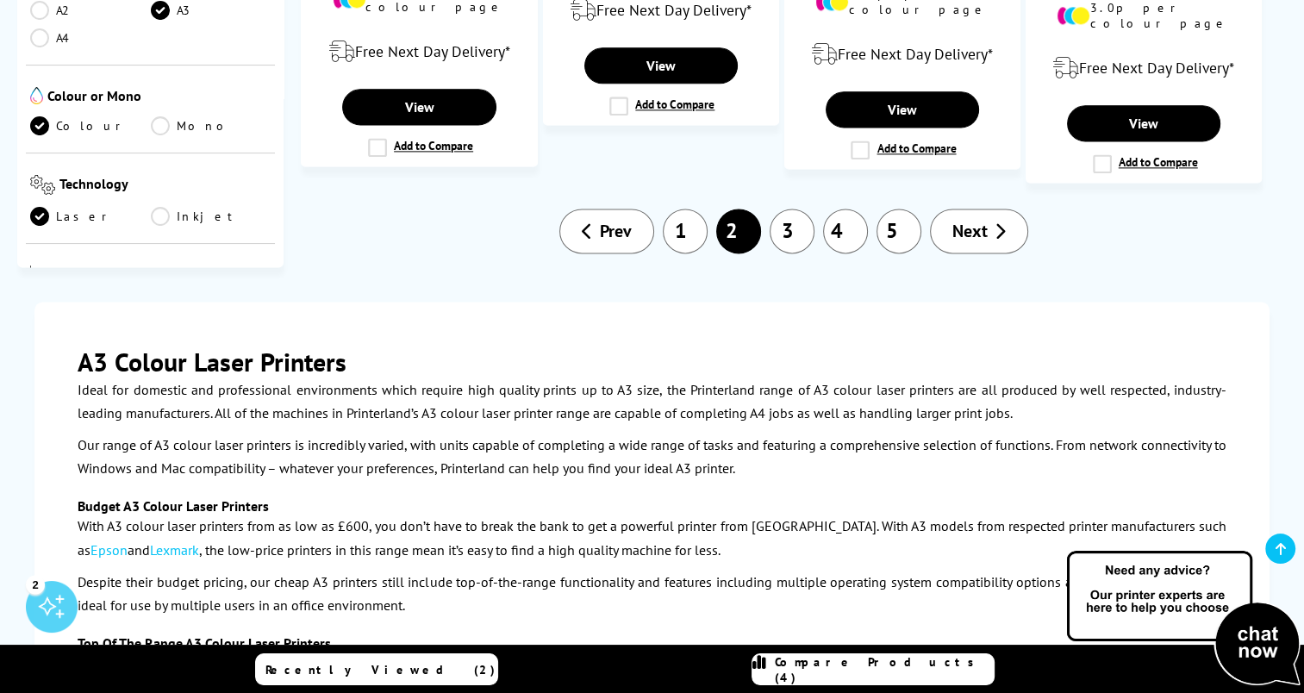
click at [788, 209] on link "3" at bounding box center [791, 231] width 45 height 45
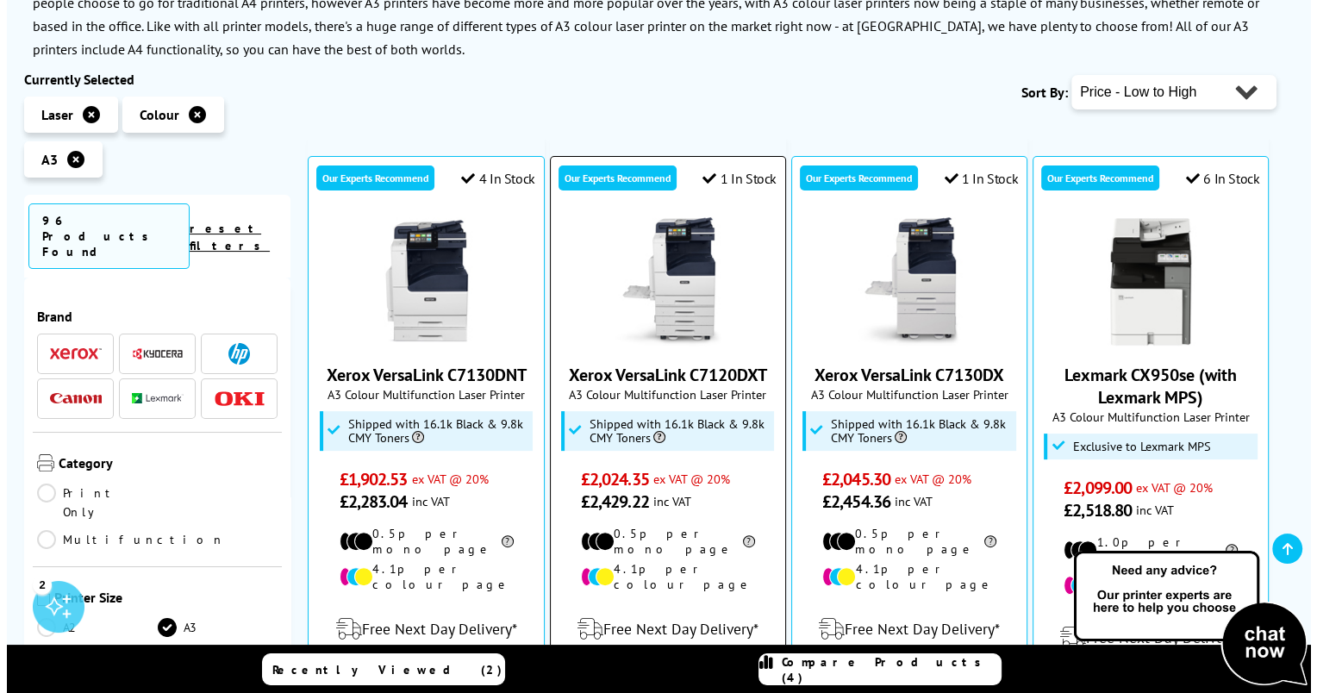
scroll to position [345, 0]
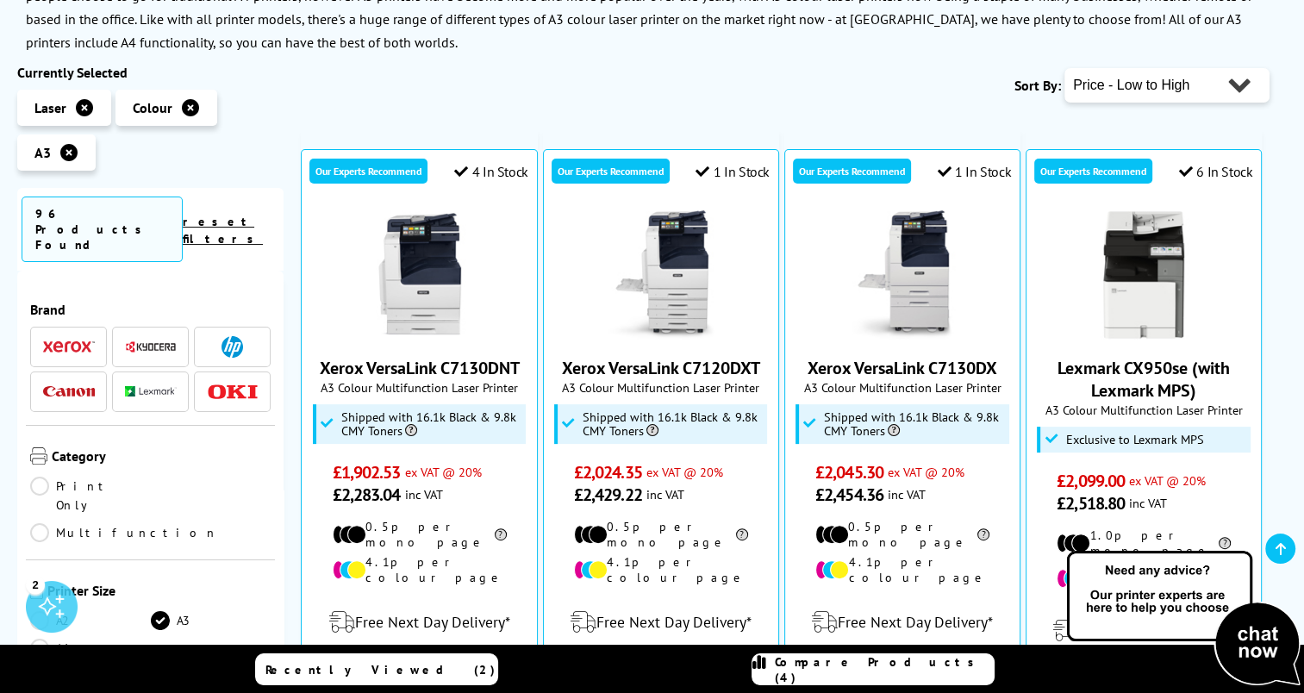
click at [827, 670] on div "Compare Products (4)" at bounding box center [872, 669] width 241 height 31
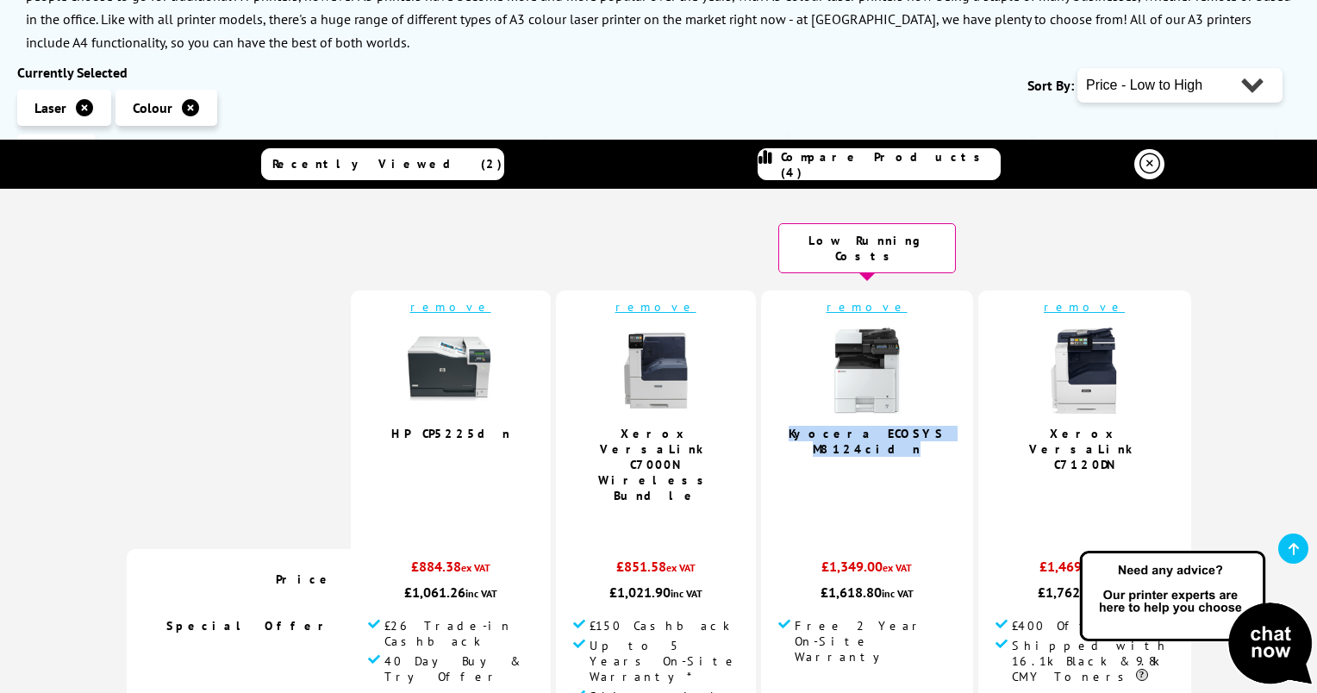
drag, startPoint x: 783, startPoint y: 416, endPoint x: 940, endPoint y: 423, distance: 157.0
click at [940, 423] on td "remove Kyocera ECOSYS M8124cidn 4.9 / 5" at bounding box center [867, 419] width 212 height 258
copy link "Kyocera ECOSYS M8124cidn"
click at [861, 344] on img at bounding box center [867, 370] width 86 height 86
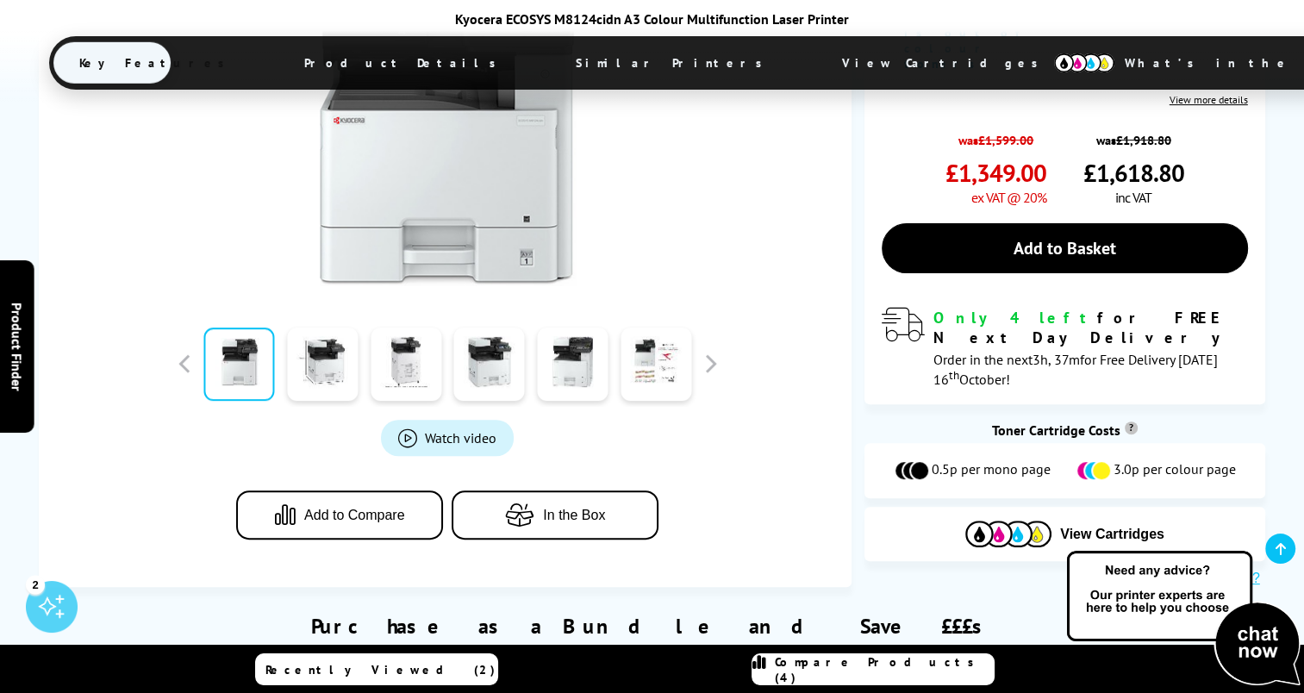
scroll to position [245, 0]
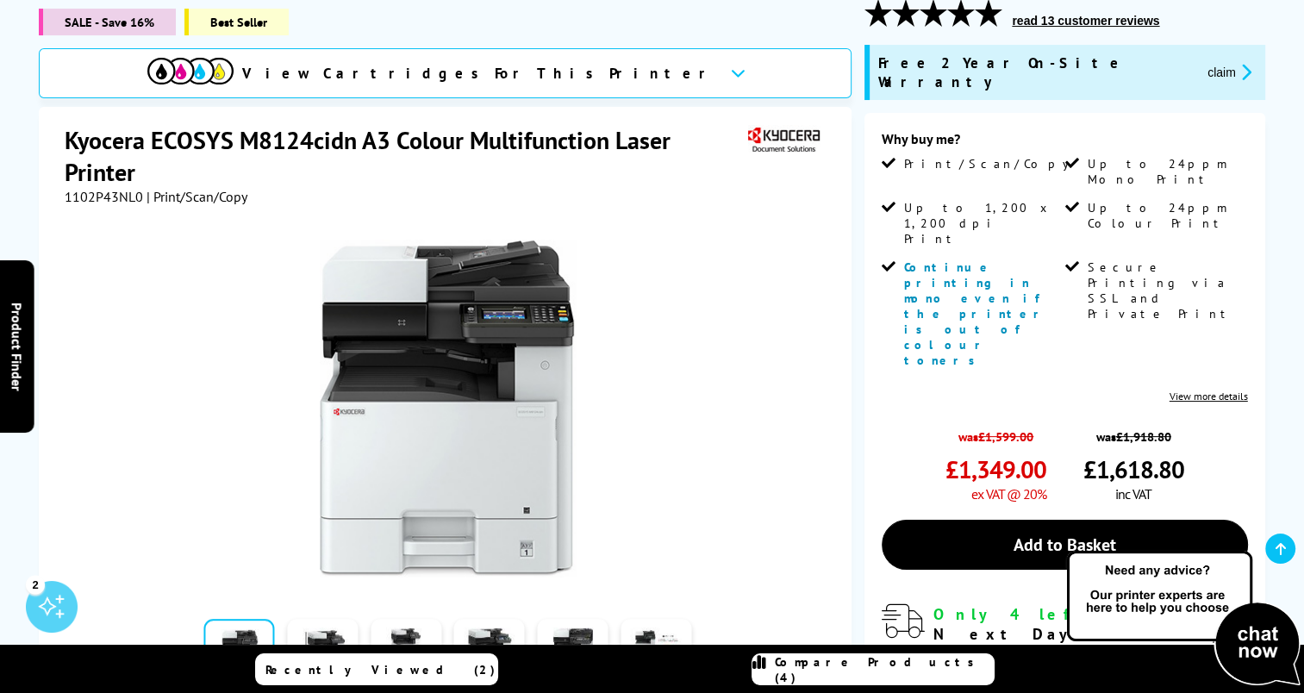
click at [1196, 389] on link "View more details" at bounding box center [1208, 395] width 78 height 13
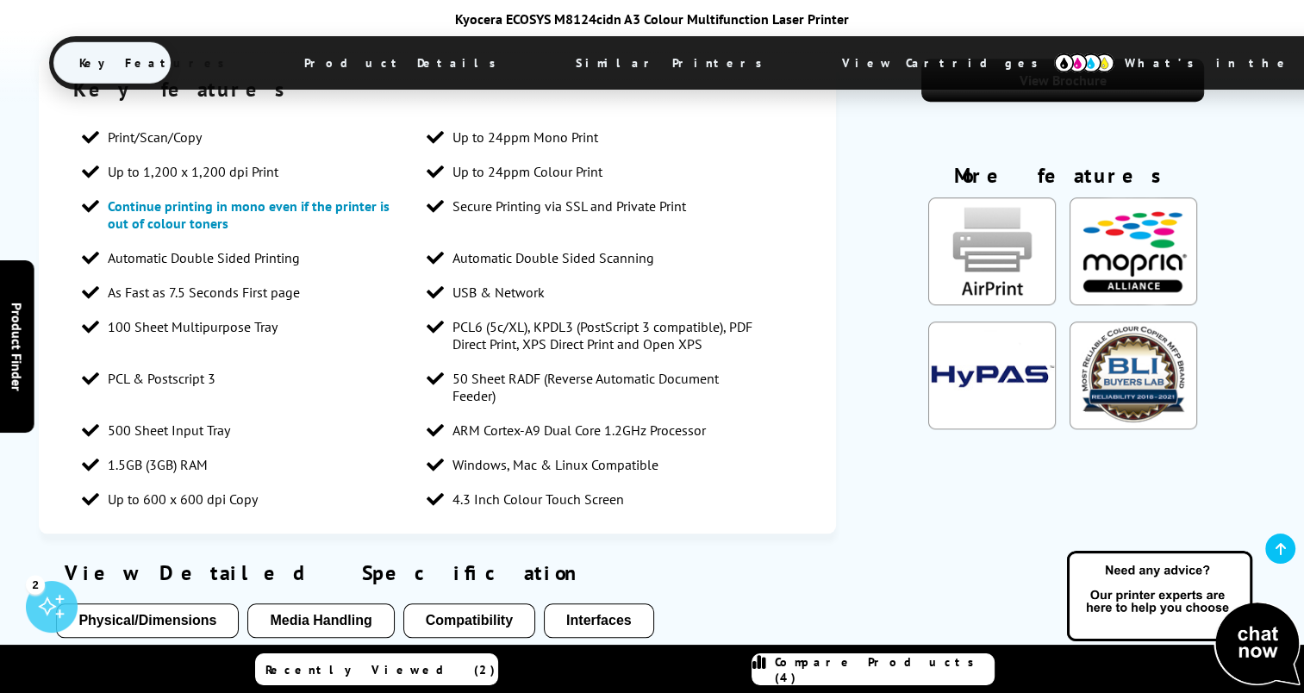
scroll to position [1577, 0]
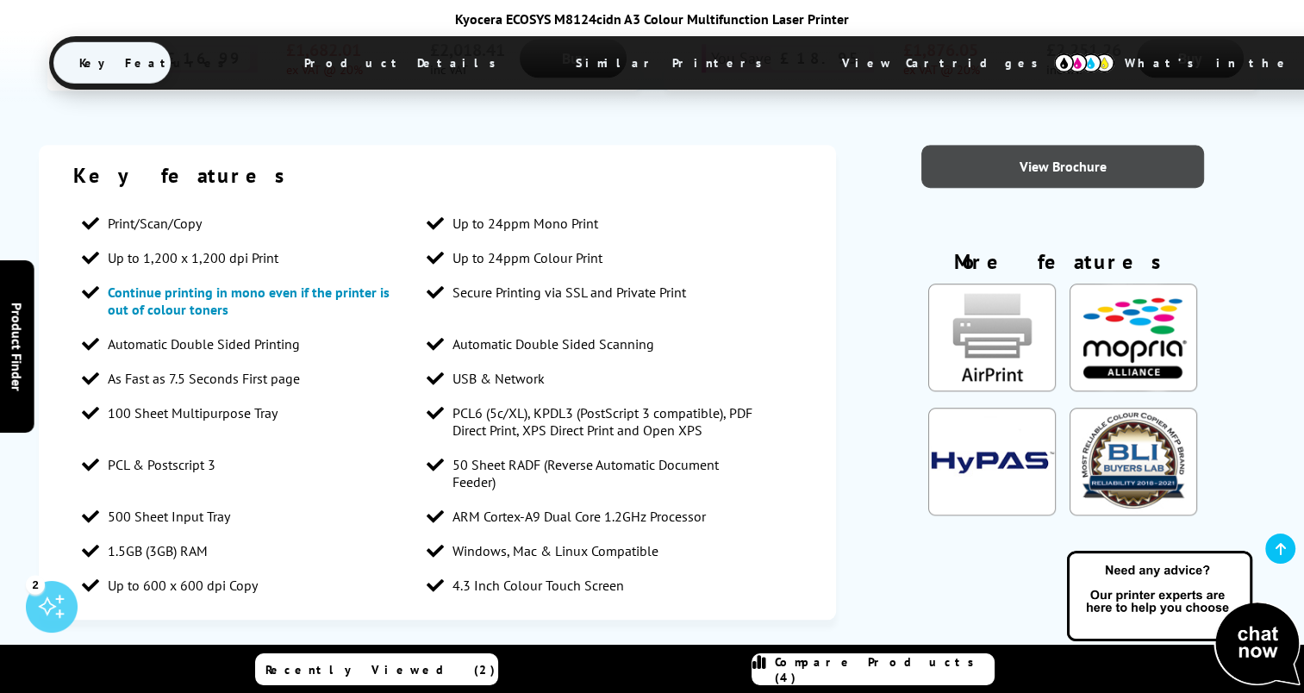
click at [1095, 148] on link "View Brochure" at bounding box center [1062, 166] width 283 height 43
